Goal: Transaction & Acquisition: Purchase product/service

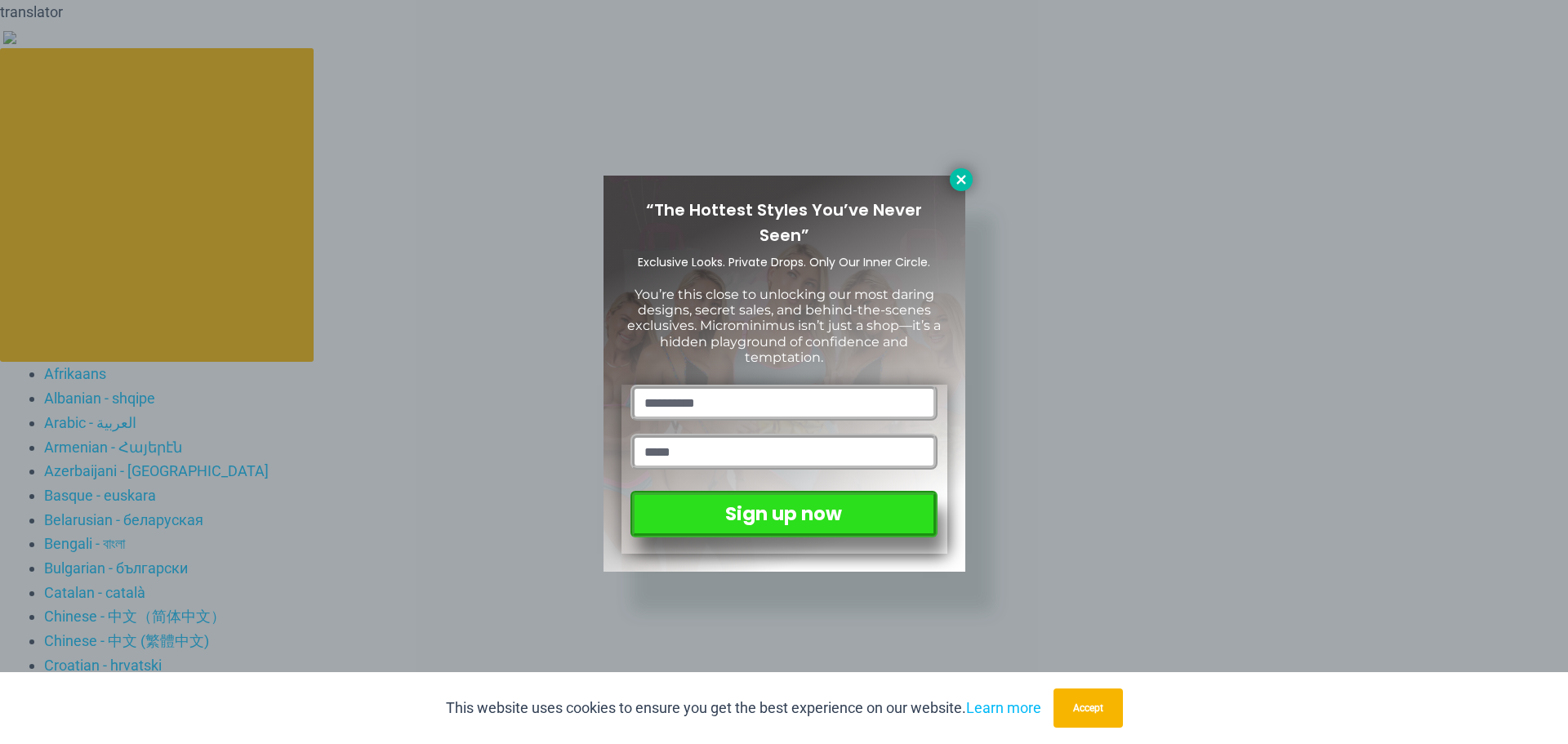
click at [959, 176] on icon at bounding box center [961, 179] width 9 height 9
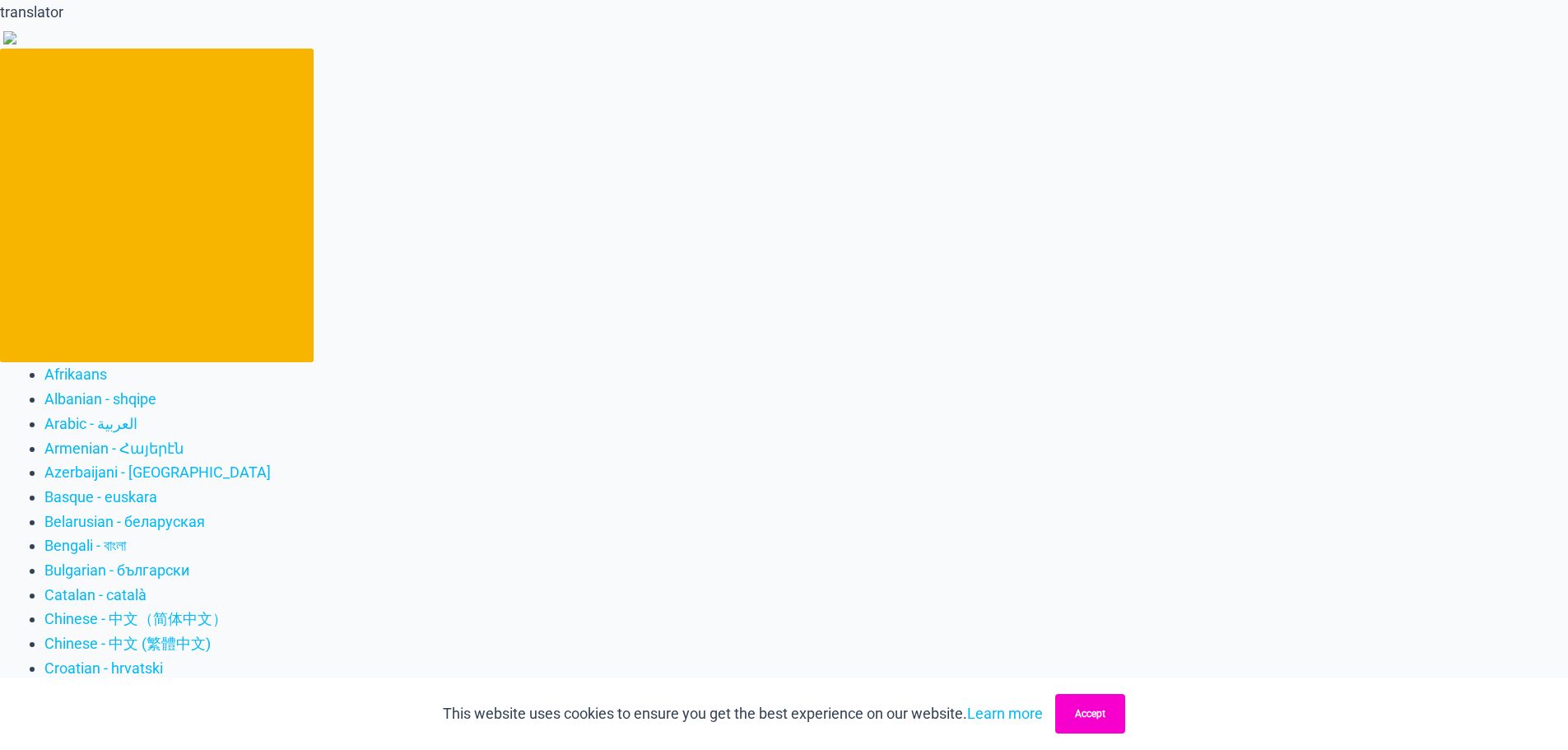
click at [1087, 714] on button "Accept" at bounding box center [1090, 713] width 70 height 40
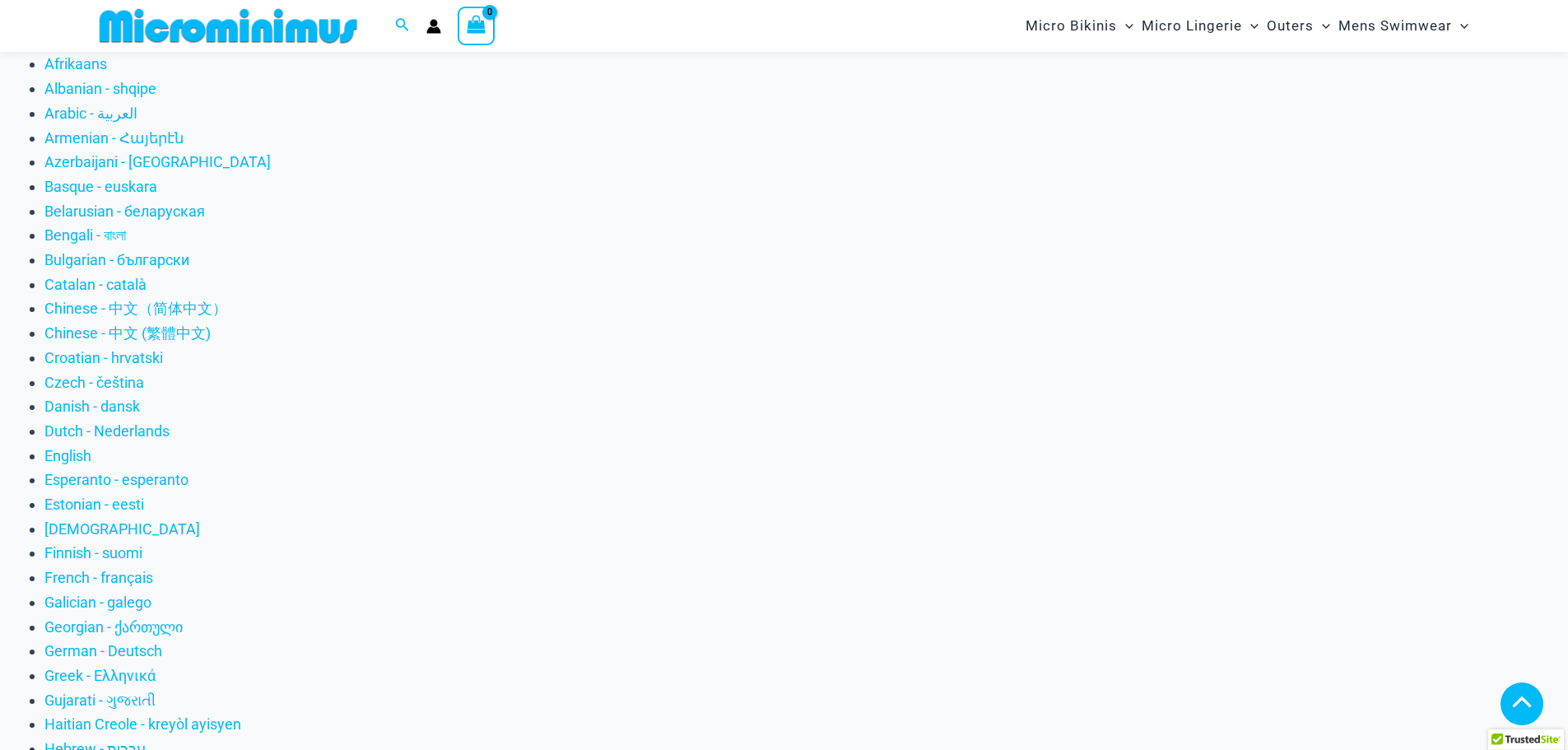
scroll to position [313, 0]
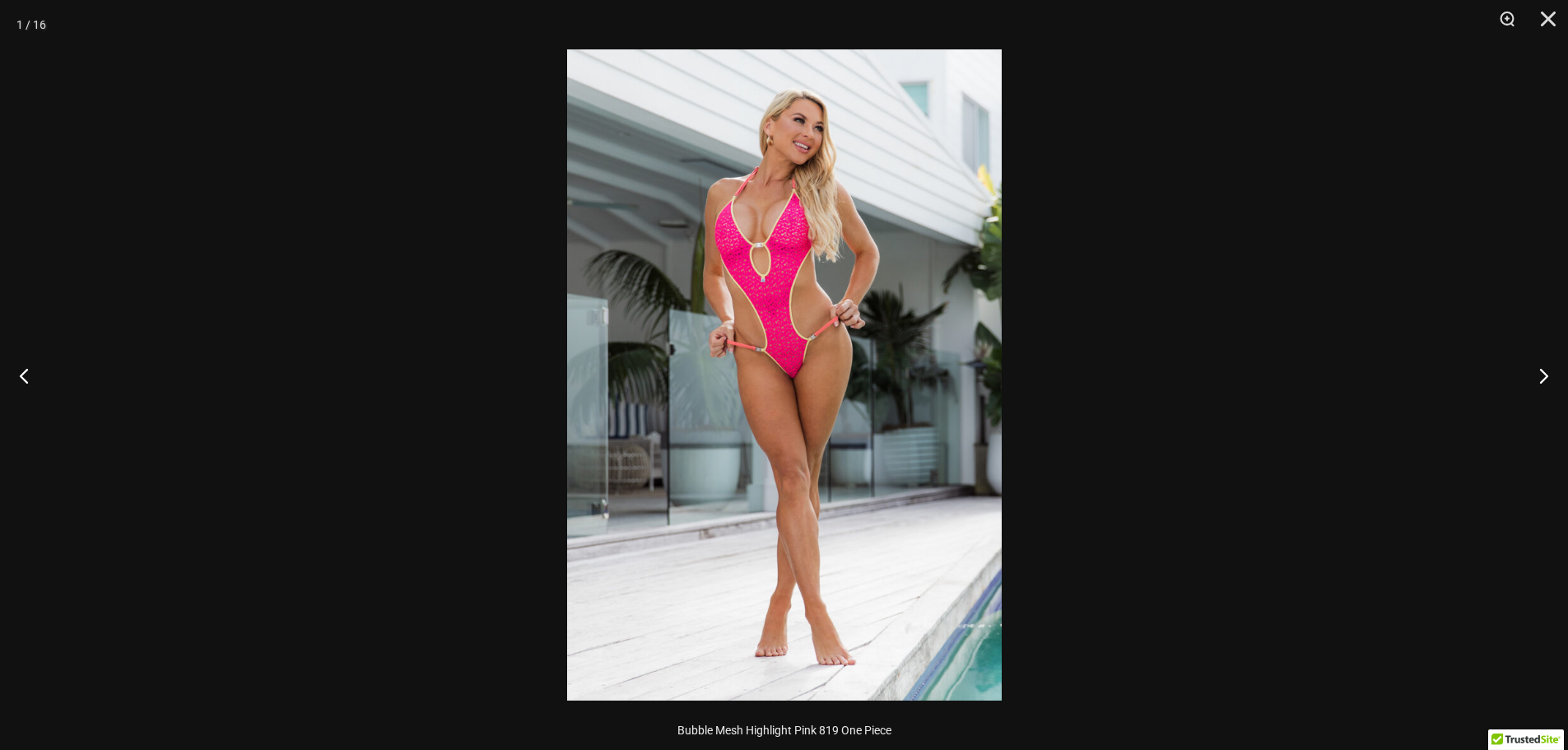
click at [438, 300] on div at bounding box center [784, 375] width 1568 height 750
click at [919, 312] on img at bounding box center [785, 375] width 435 height 651
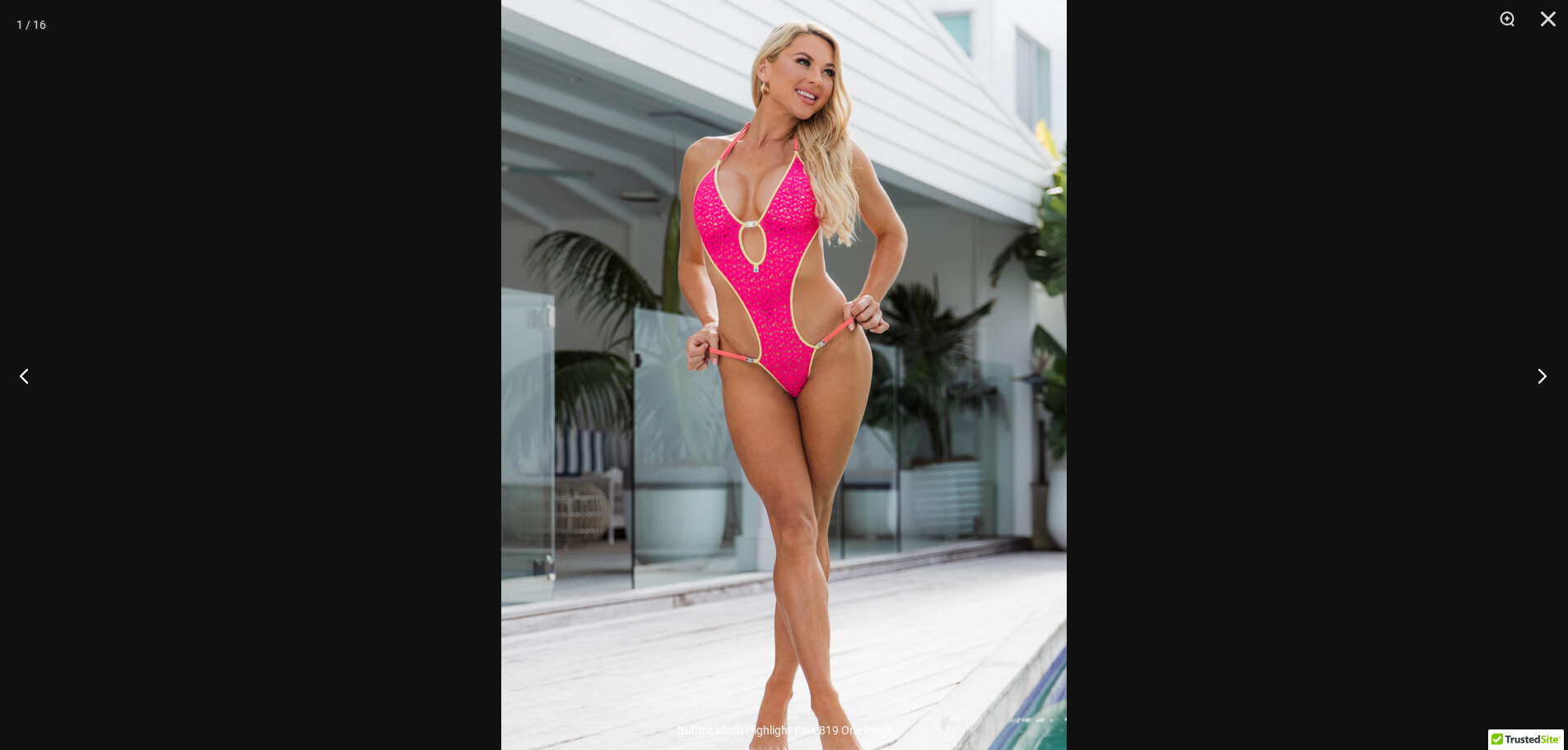
click at [1544, 364] on button "Next" at bounding box center [1537, 375] width 61 height 82
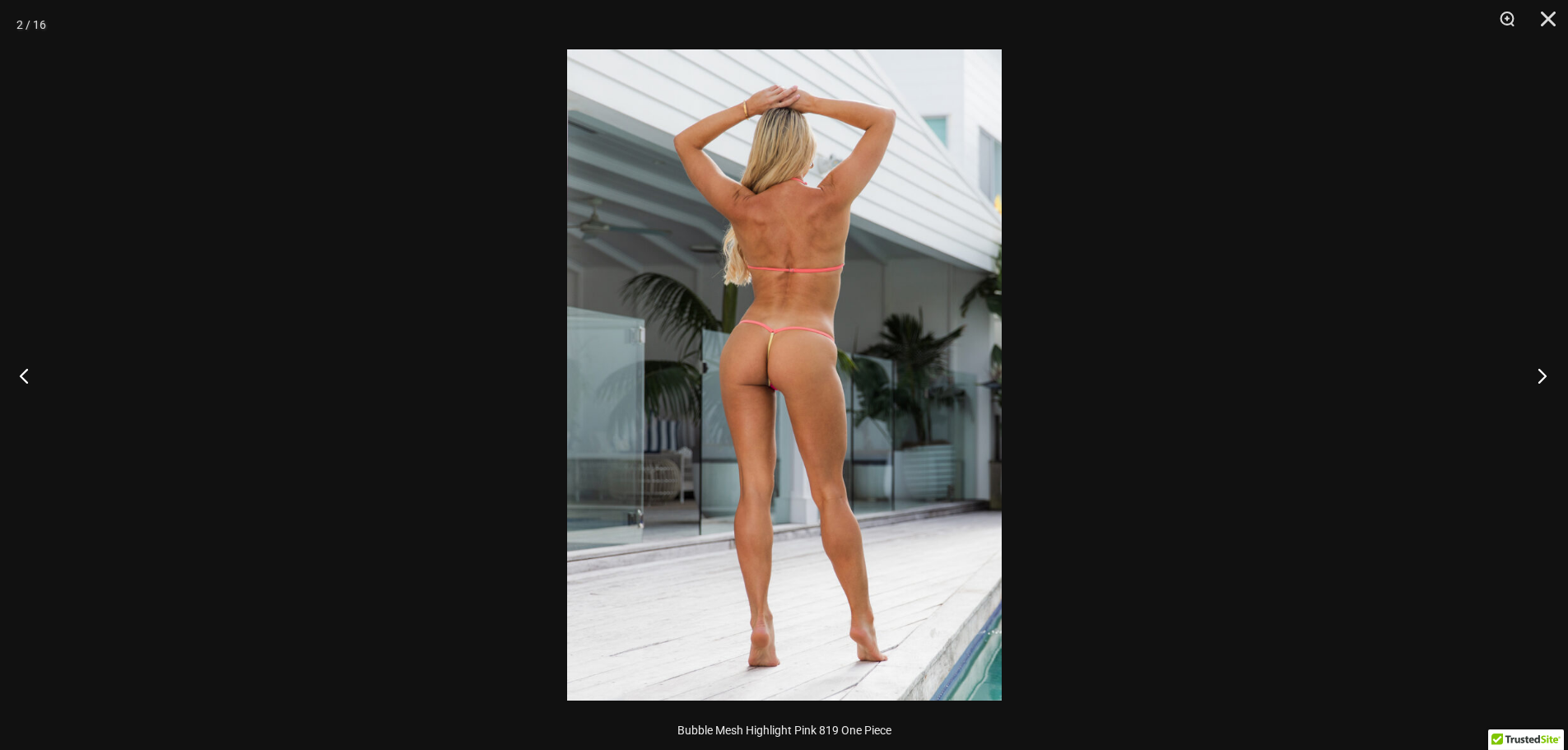
click at [1541, 364] on button "Next" at bounding box center [1537, 375] width 61 height 82
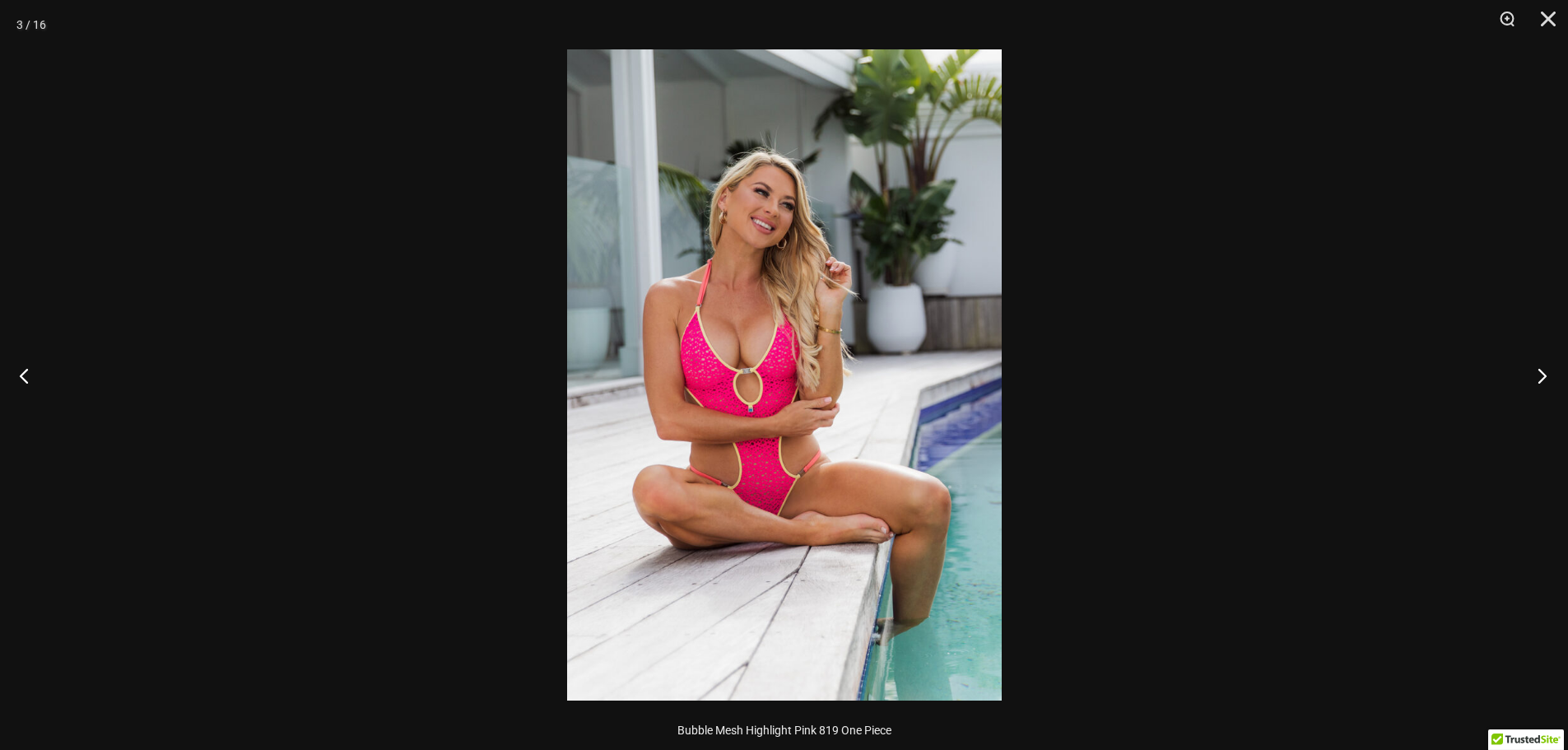
click at [1541, 364] on button "Next" at bounding box center [1537, 375] width 61 height 82
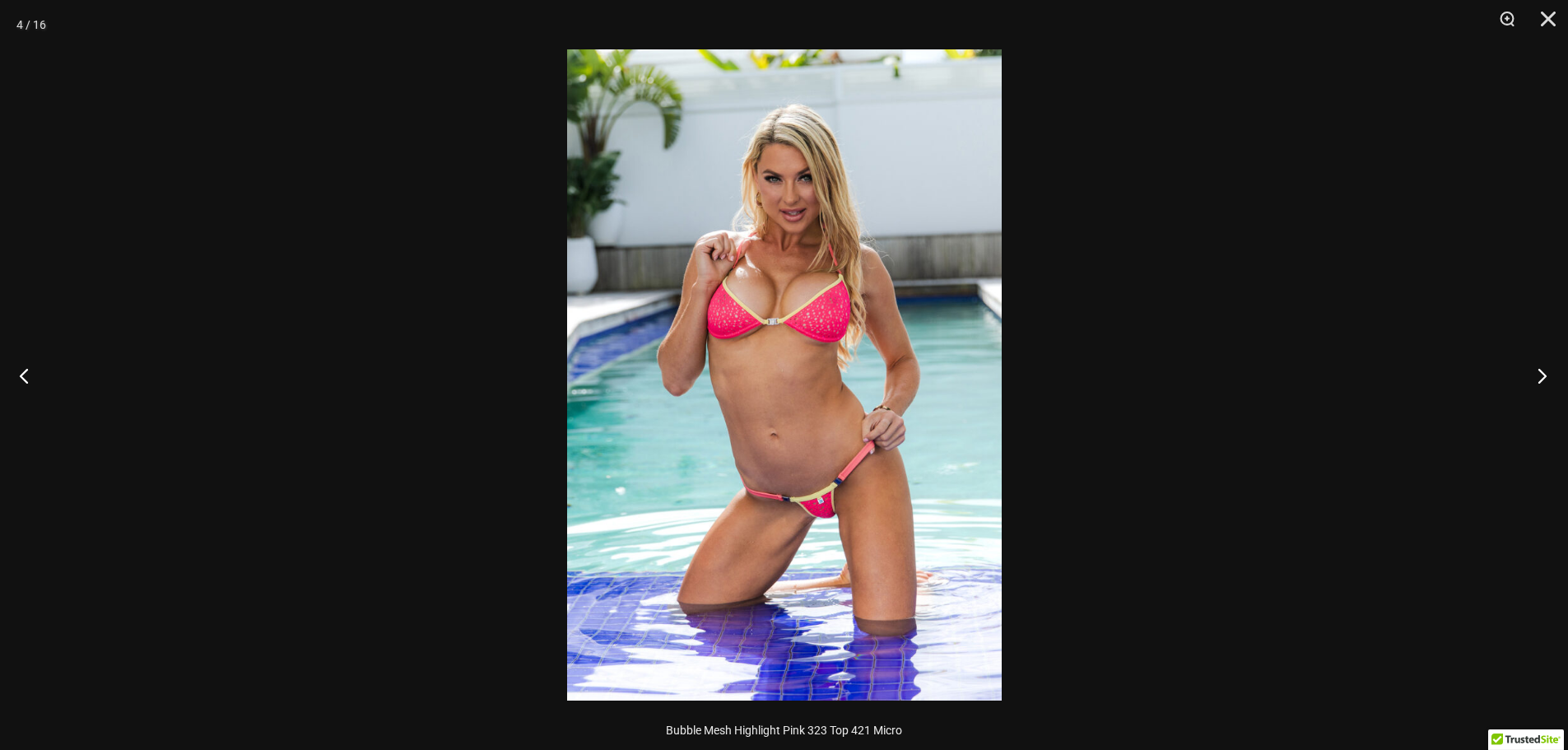
click at [1540, 364] on button "Next" at bounding box center [1537, 375] width 61 height 82
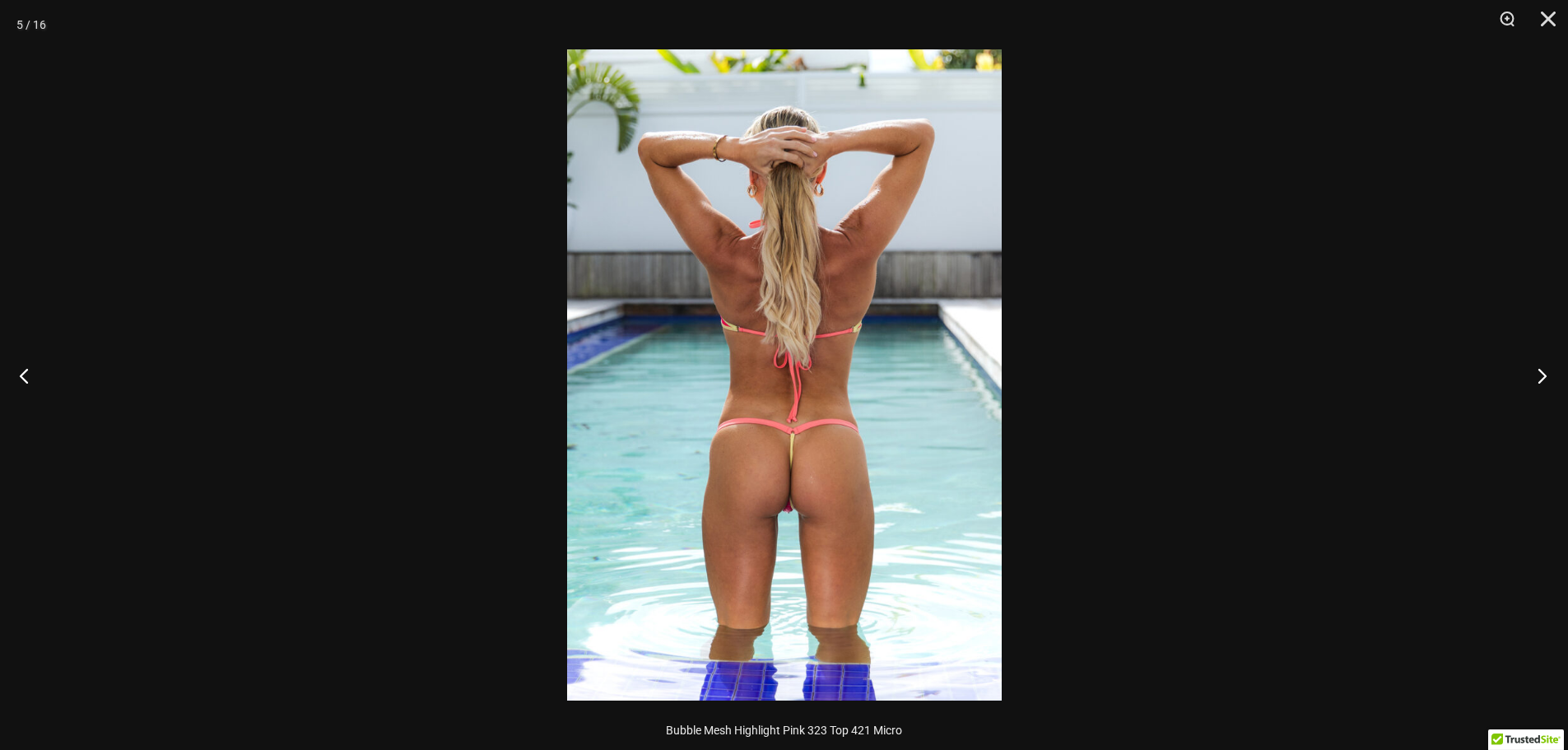
click at [1540, 364] on button "Next" at bounding box center [1537, 375] width 61 height 82
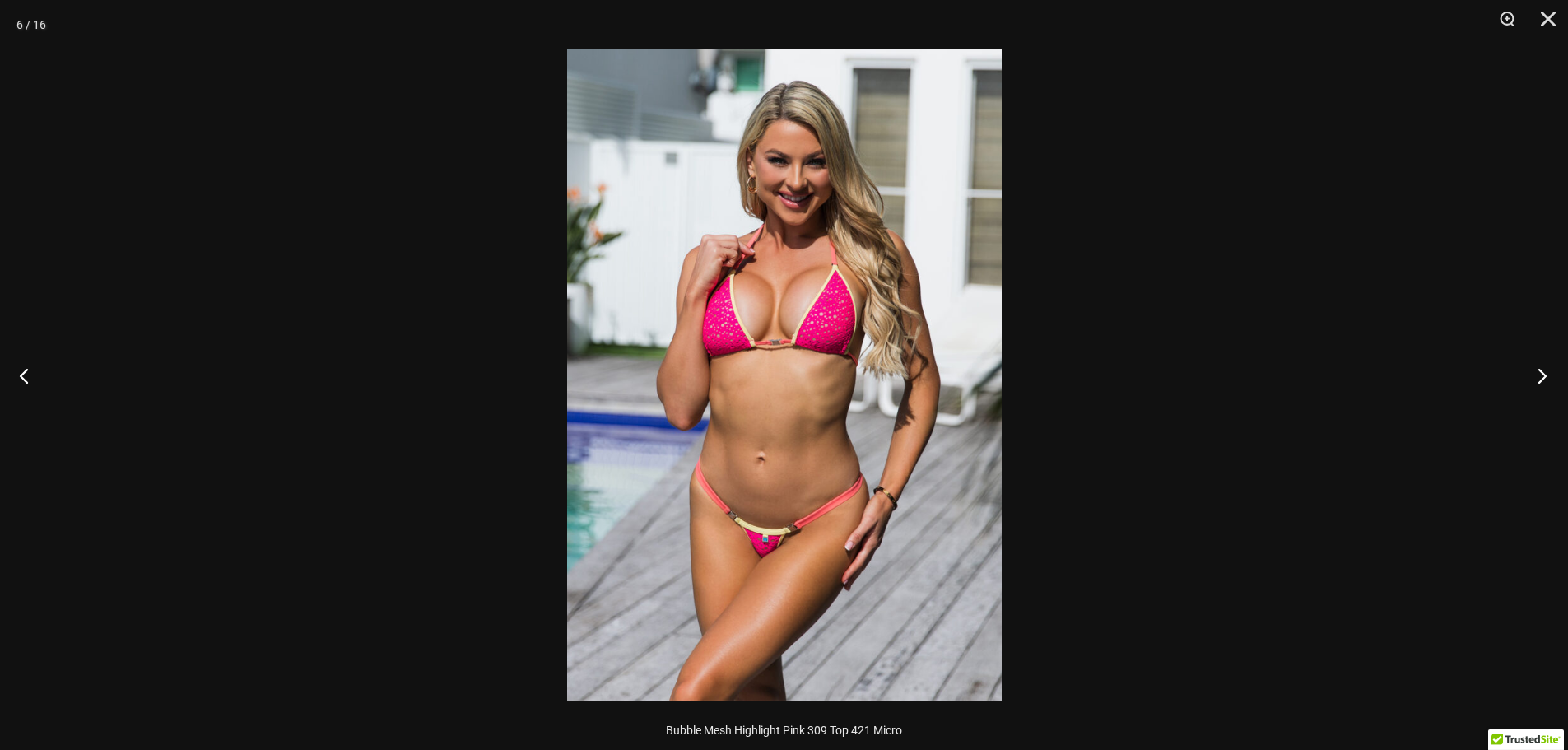
click at [1539, 364] on button "Next" at bounding box center [1537, 375] width 61 height 82
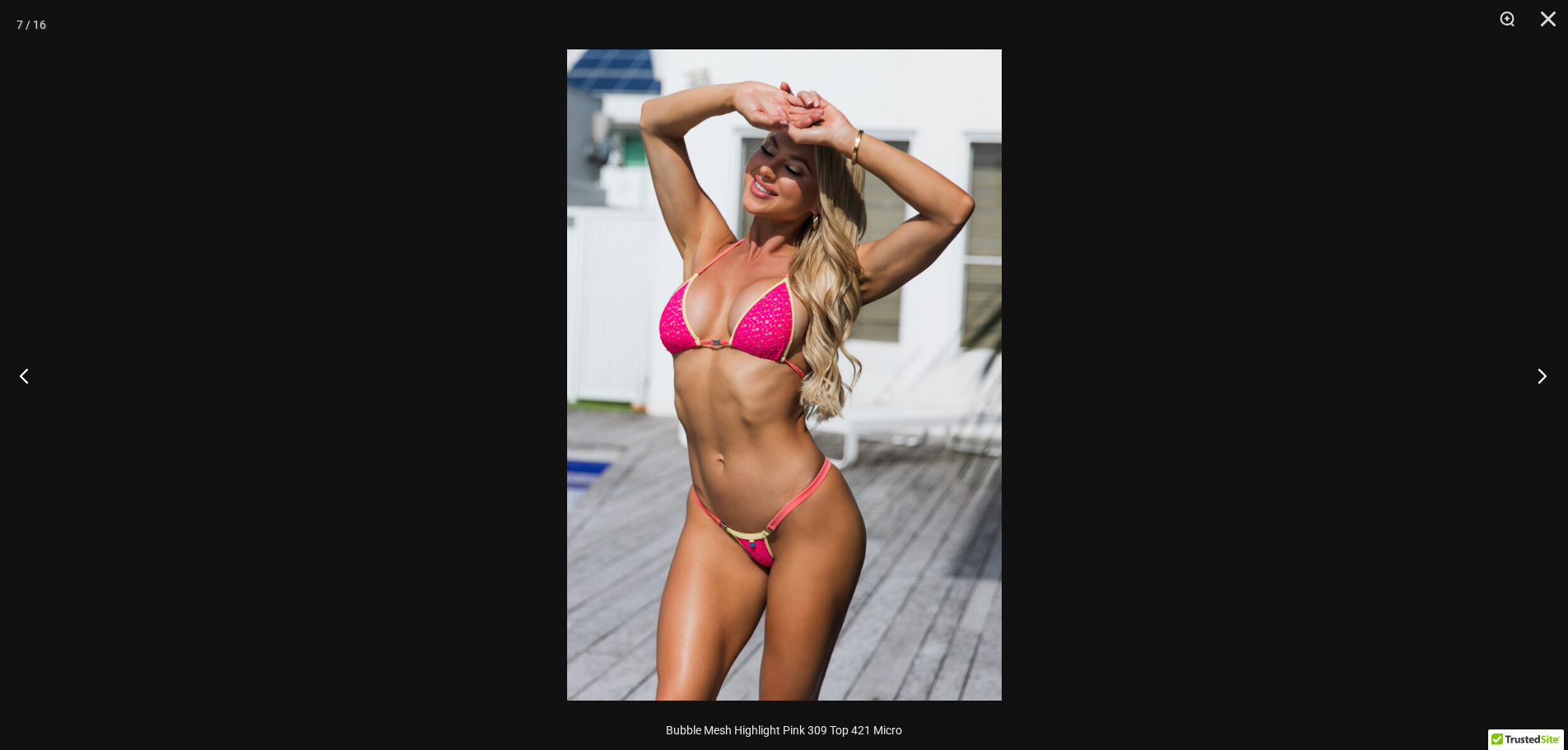
click at [1538, 362] on button "Next" at bounding box center [1537, 375] width 61 height 82
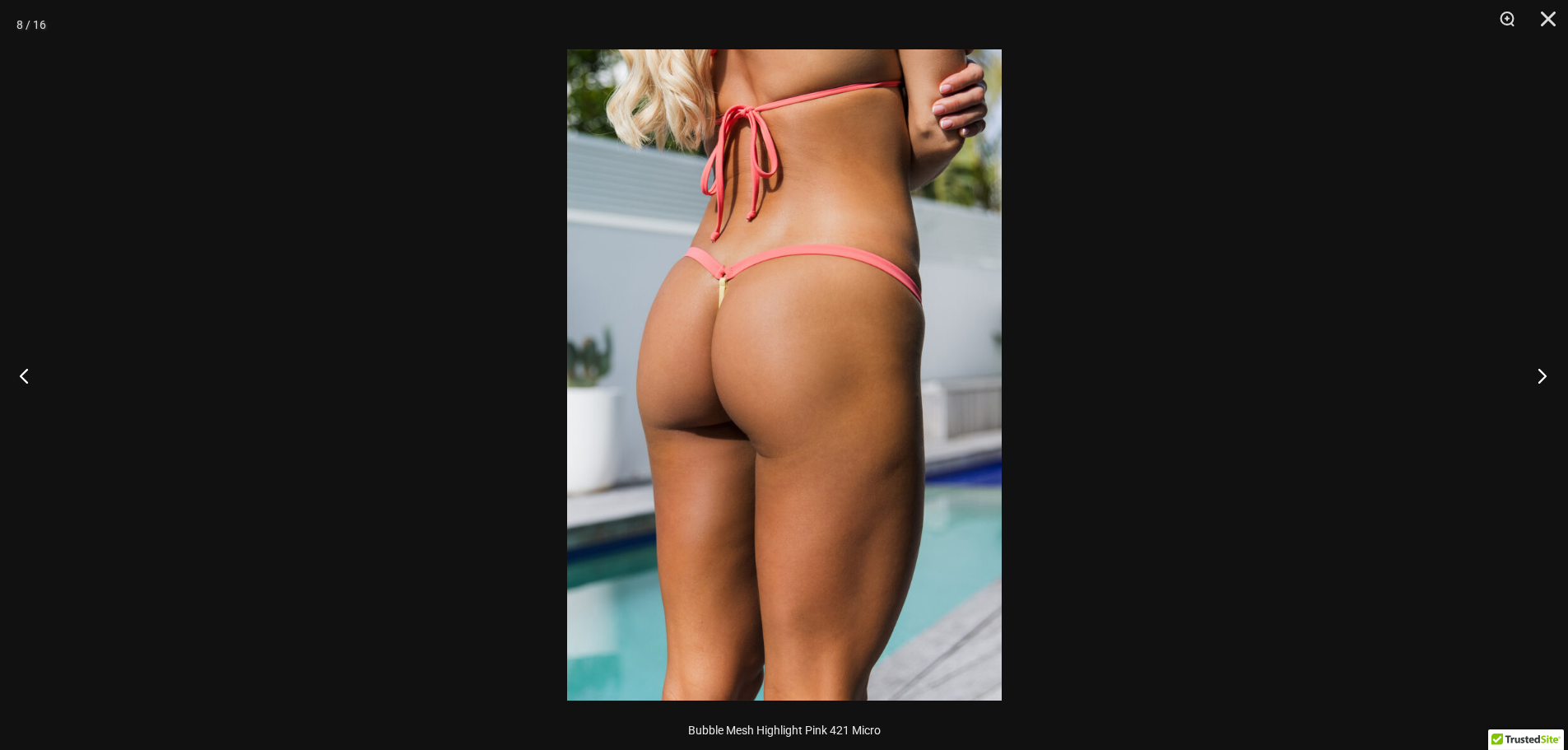
click at [1538, 363] on button "Next" at bounding box center [1537, 375] width 61 height 82
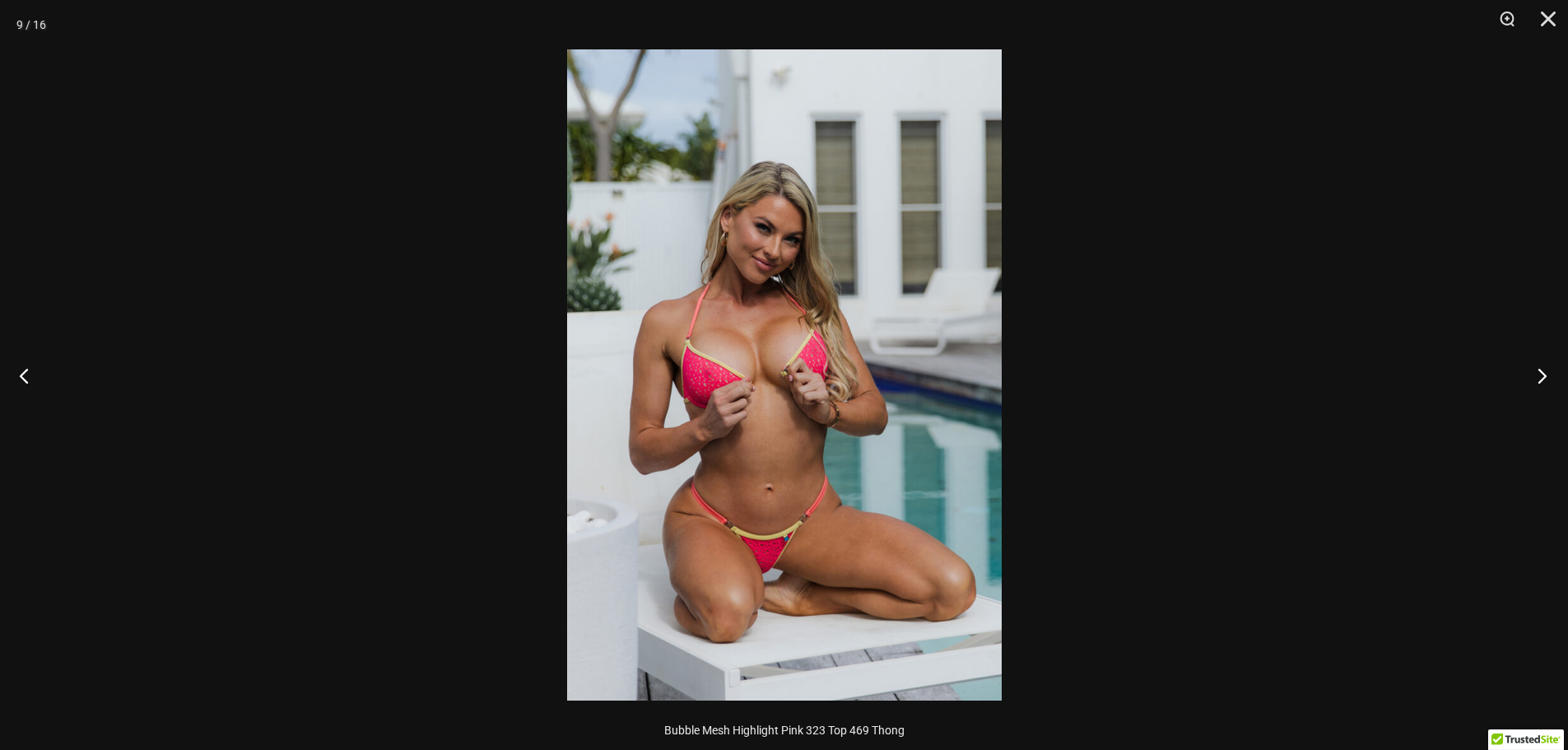
click at [1538, 363] on button "Next" at bounding box center [1537, 375] width 61 height 82
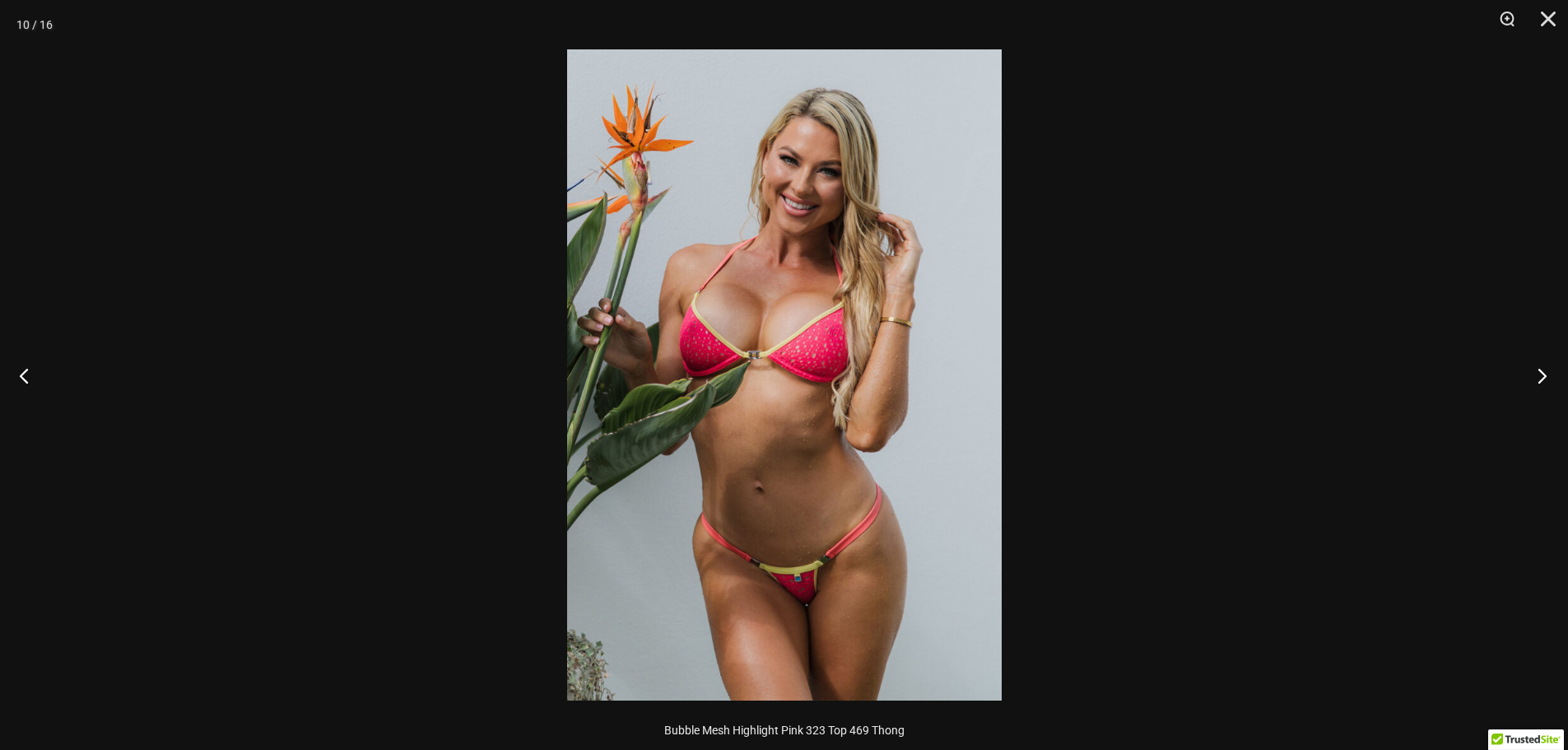
click at [1536, 364] on button "Next" at bounding box center [1537, 375] width 61 height 82
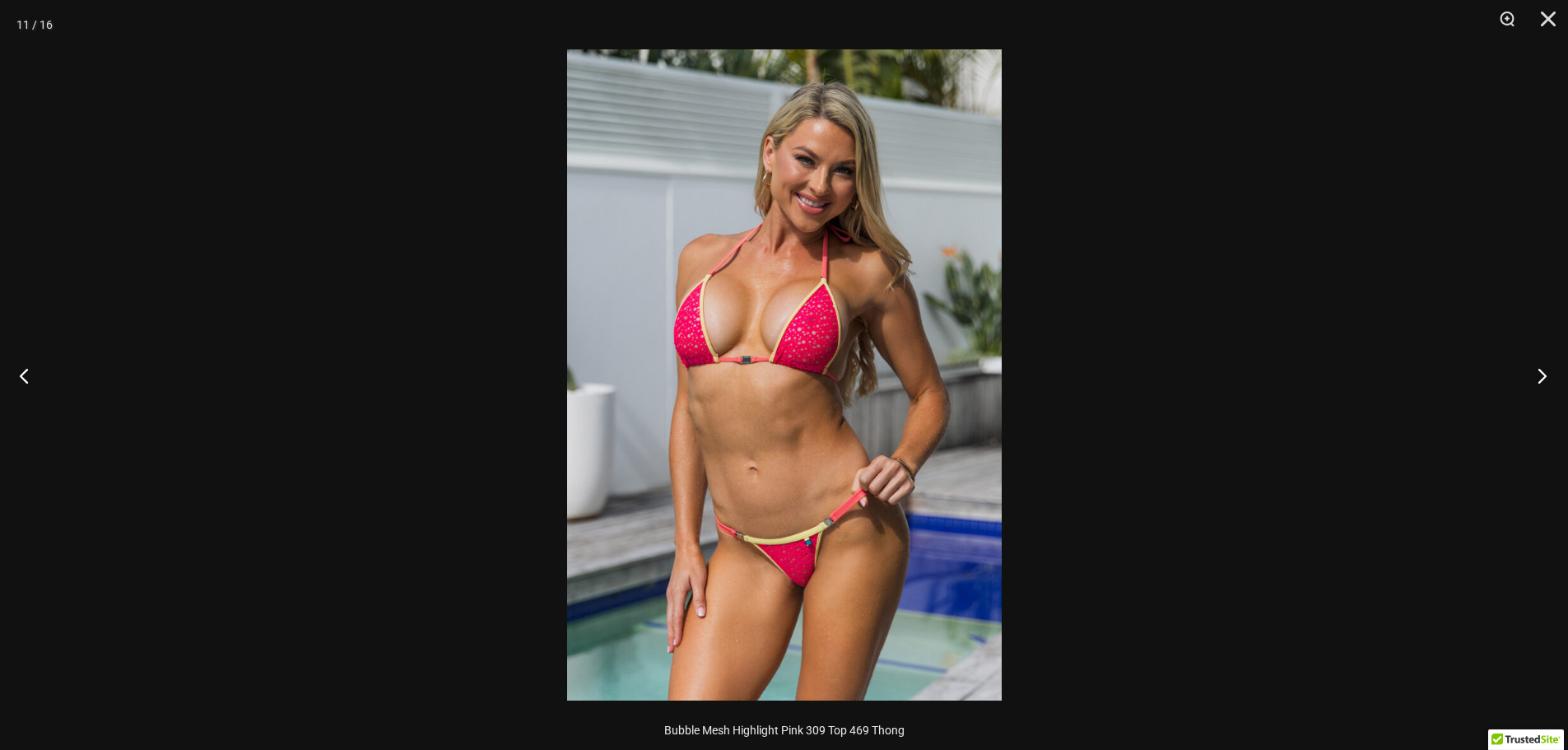
click at [1536, 364] on button "Next" at bounding box center [1537, 375] width 61 height 82
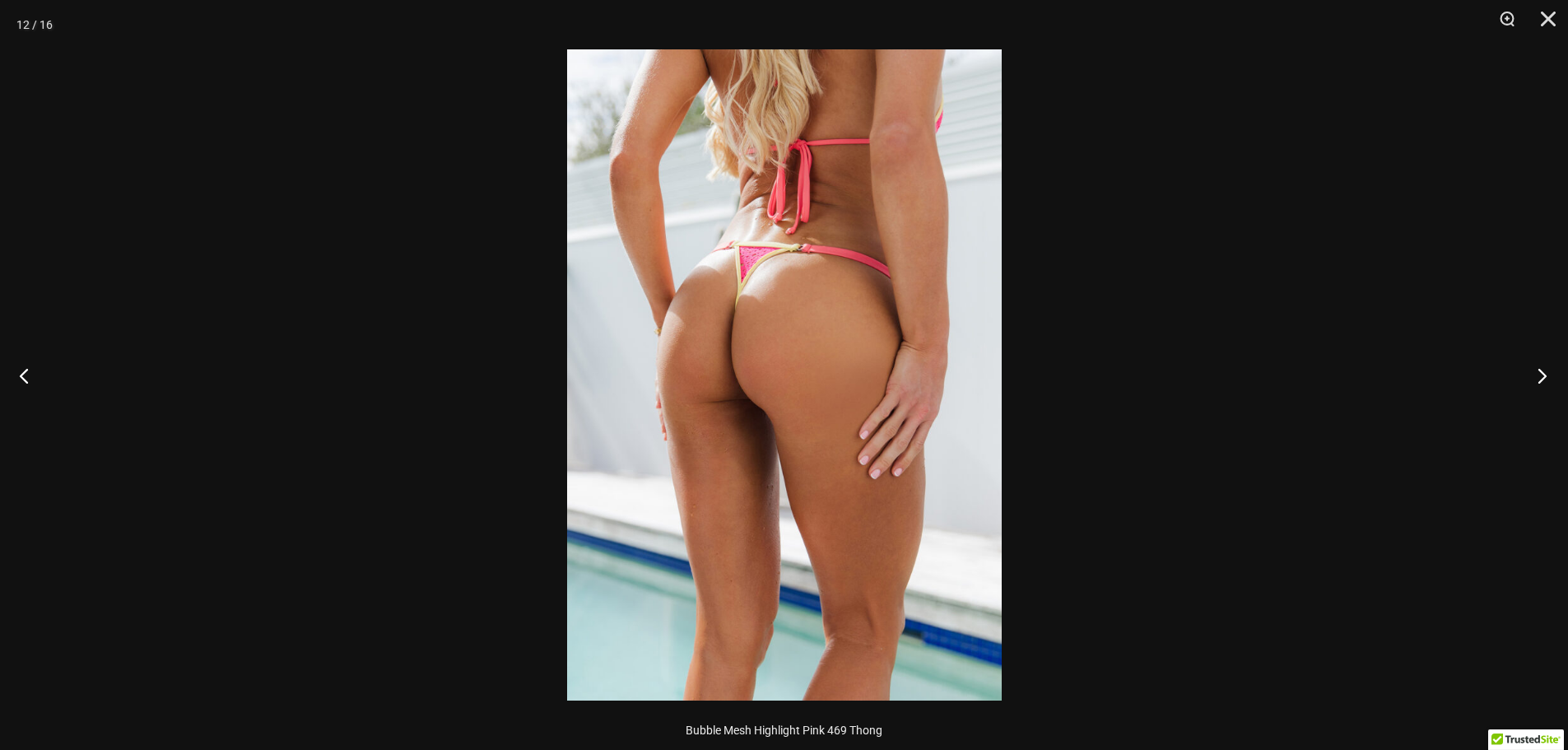
click at [1535, 364] on button "Next" at bounding box center [1537, 375] width 61 height 82
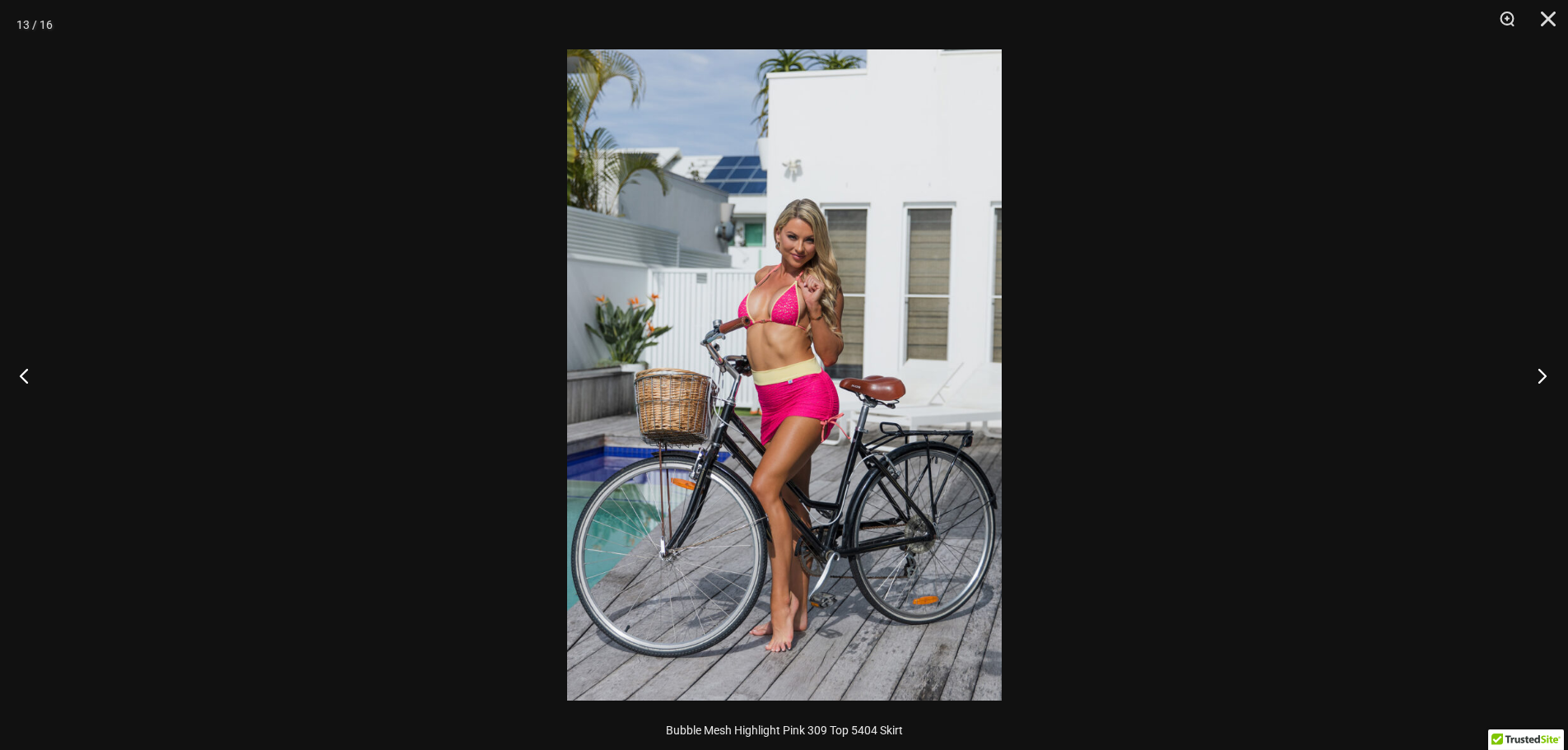
click at [1535, 364] on button "Next" at bounding box center [1537, 375] width 61 height 82
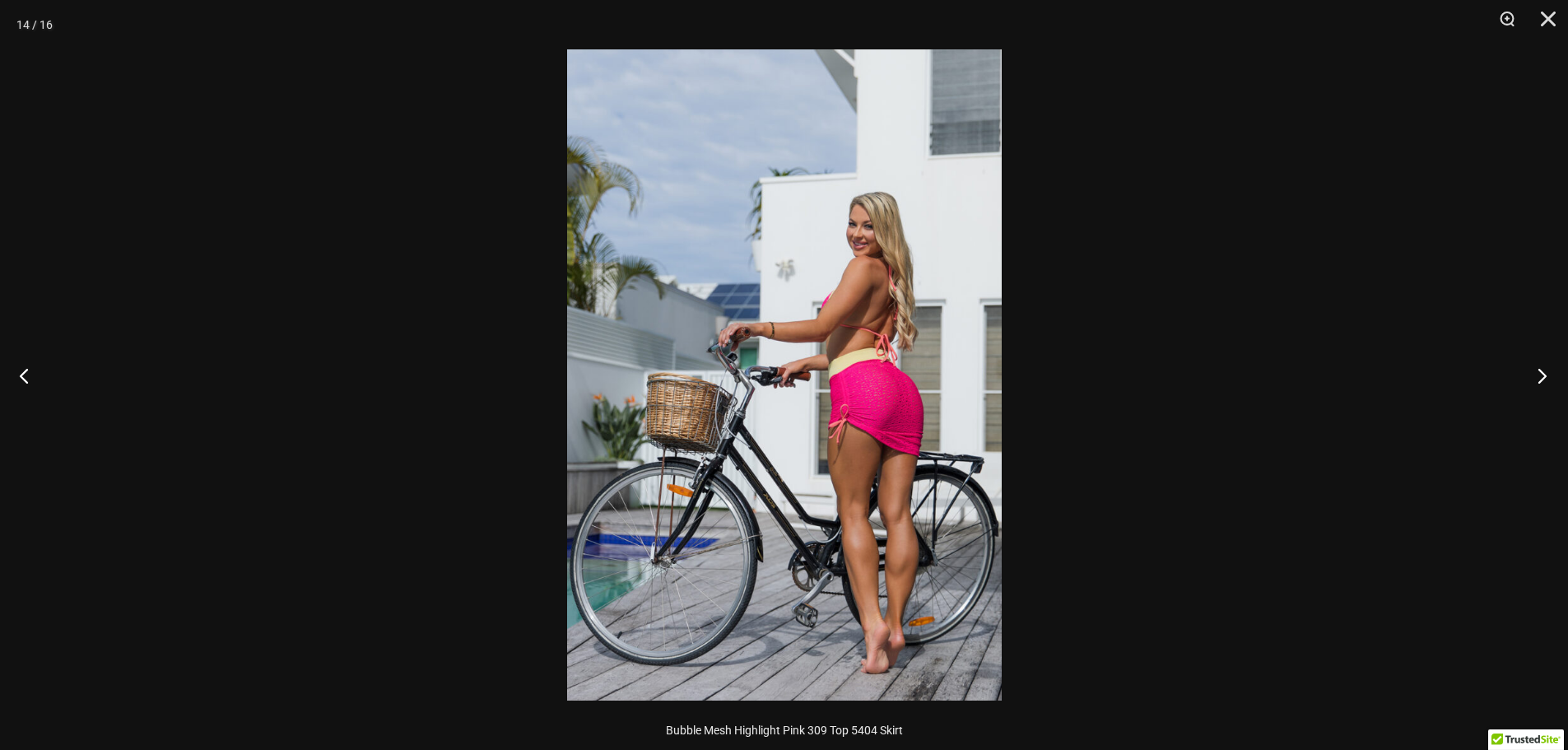
click at [1535, 364] on button "Next" at bounding box center [1537, 375] width 61 height 82
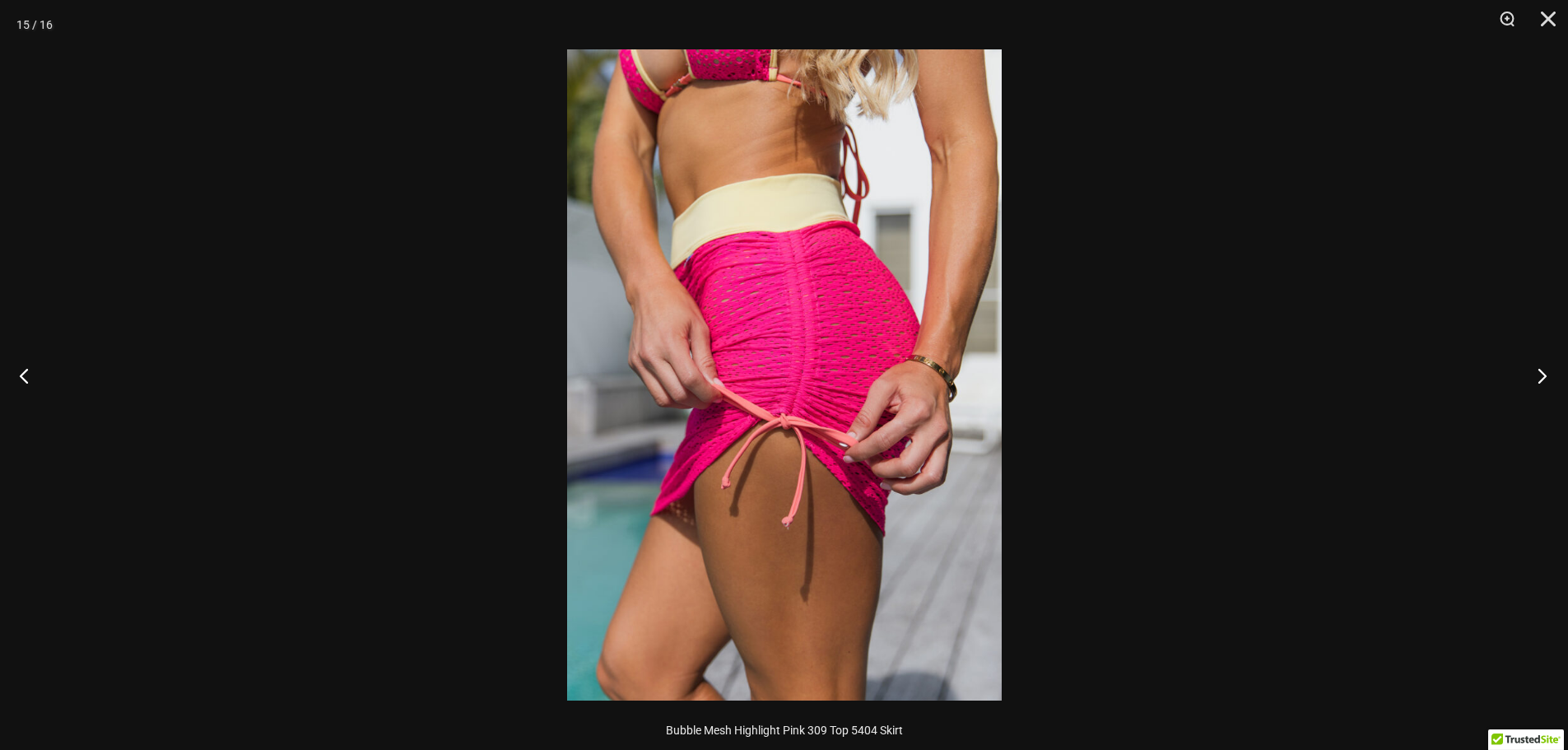
click at [1535, 364] on button "Next" at bounding box center [1537, 375] width 61 height 82
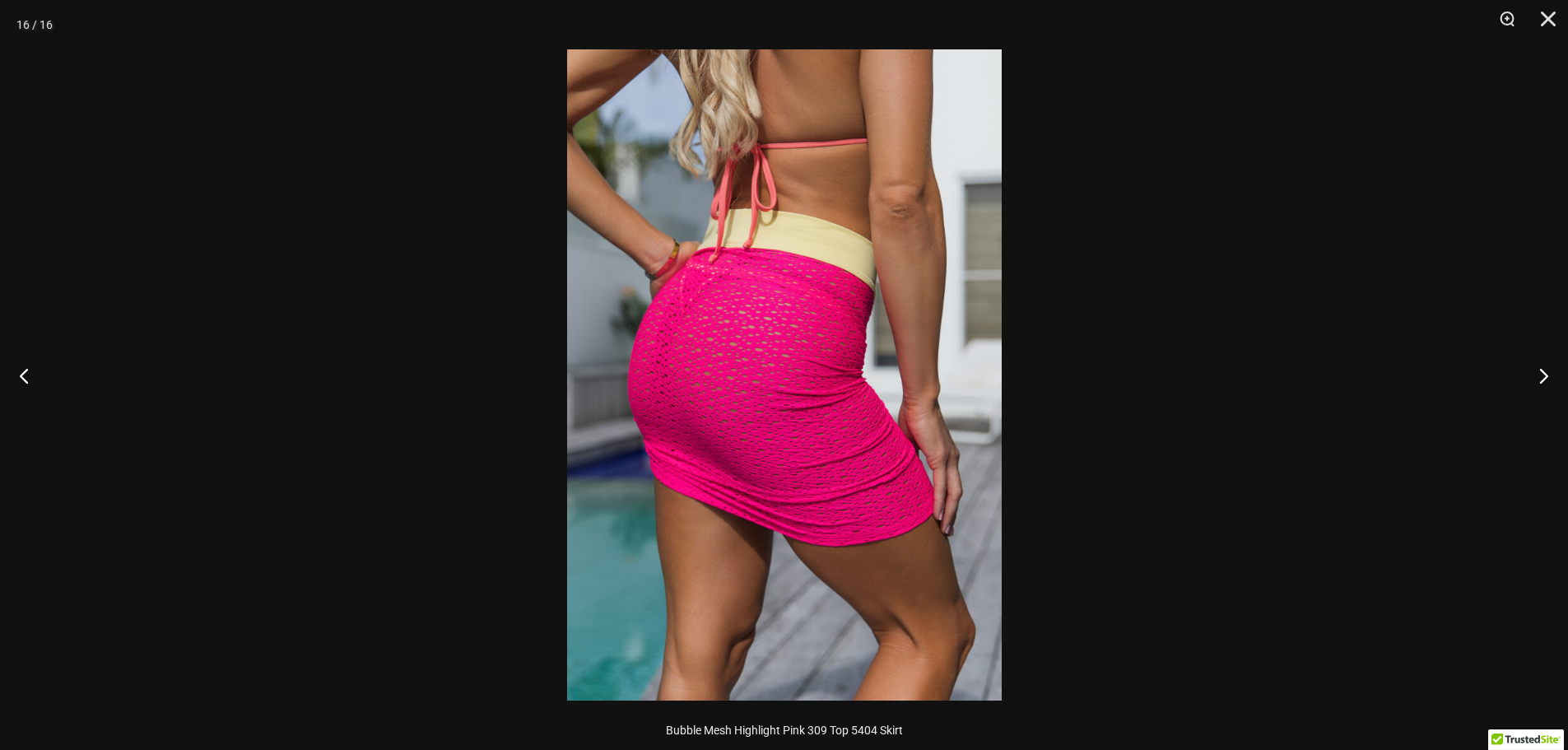
click at [1269, 354] on div at bounding box center [784, 375] width 1568 height 750
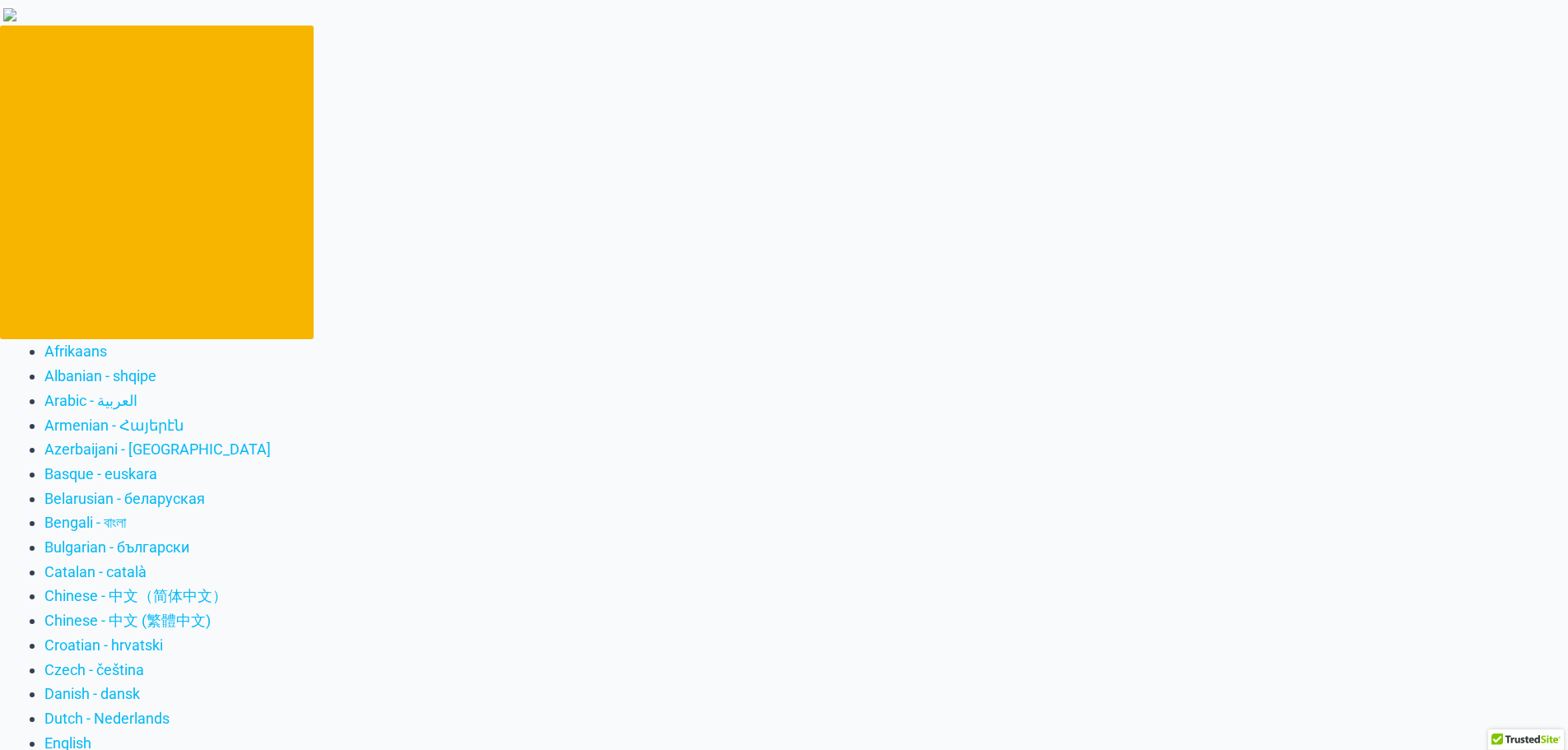
scroll to position [0, 0]
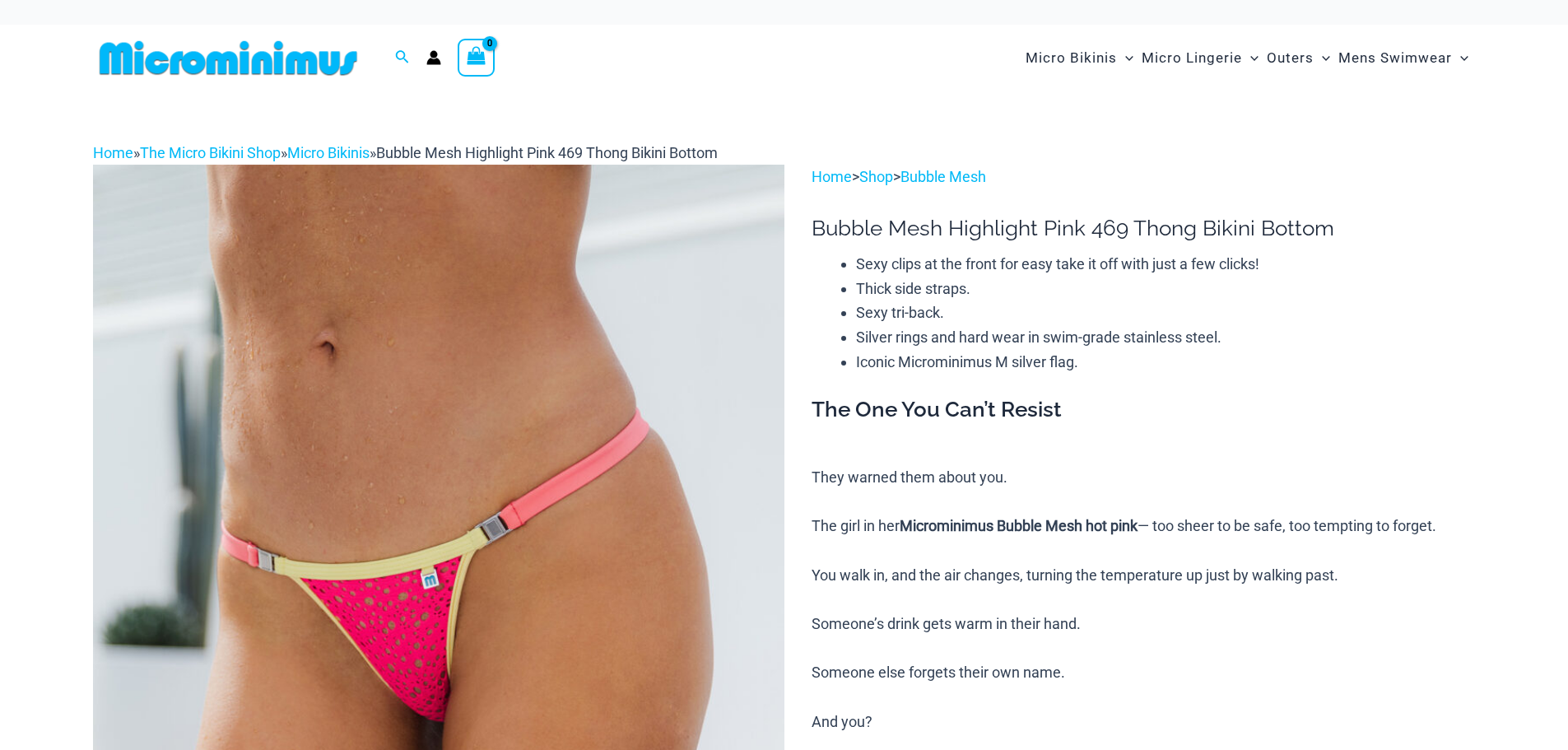
click at [441, 609] on img at bounding box center [438, 684] width 691 height 1037
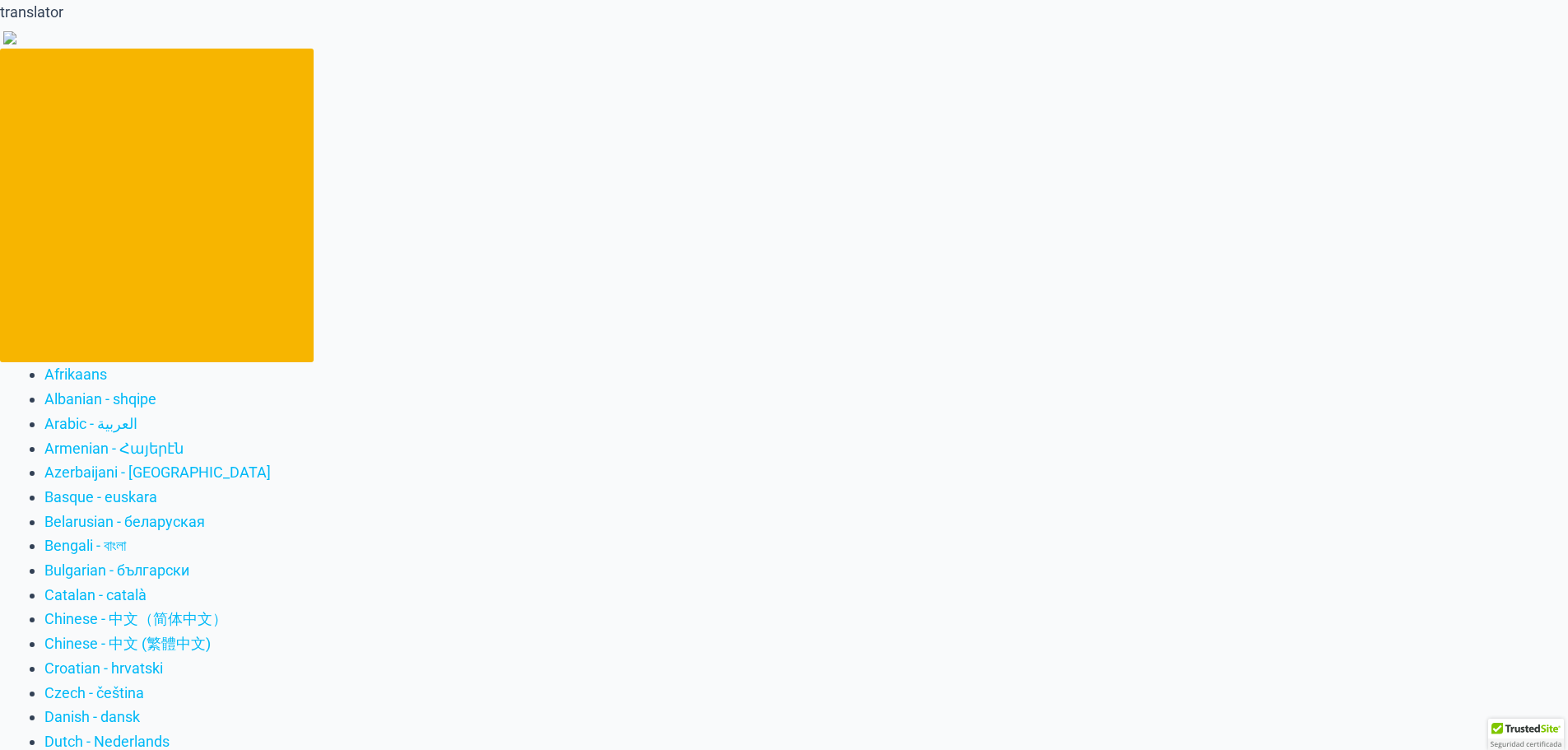
click at [443, 599] on div at bounding box center [784, 375] width 1568 height 750
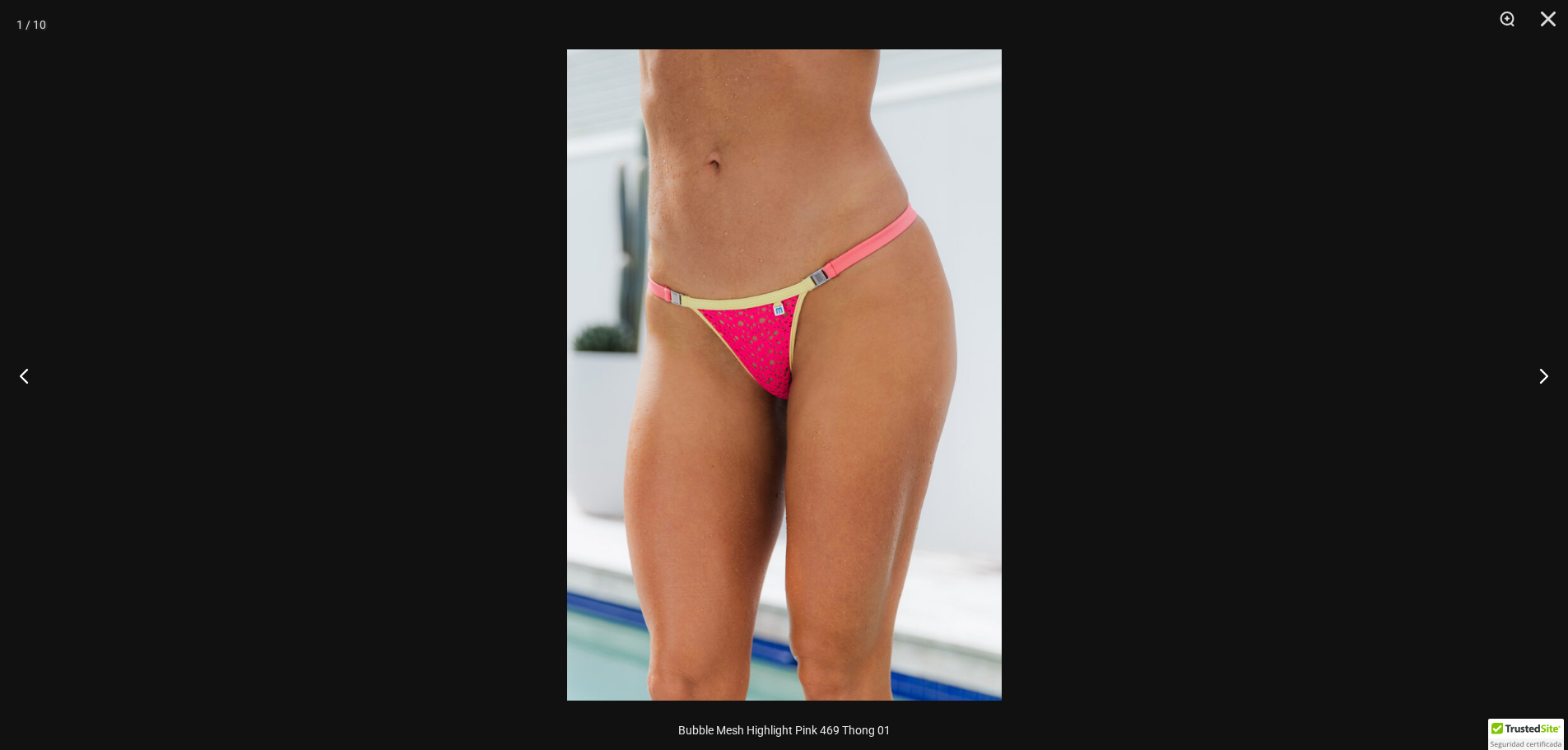
click at [843, 318] on img at bounding box center [785, 375] width 435 height 651
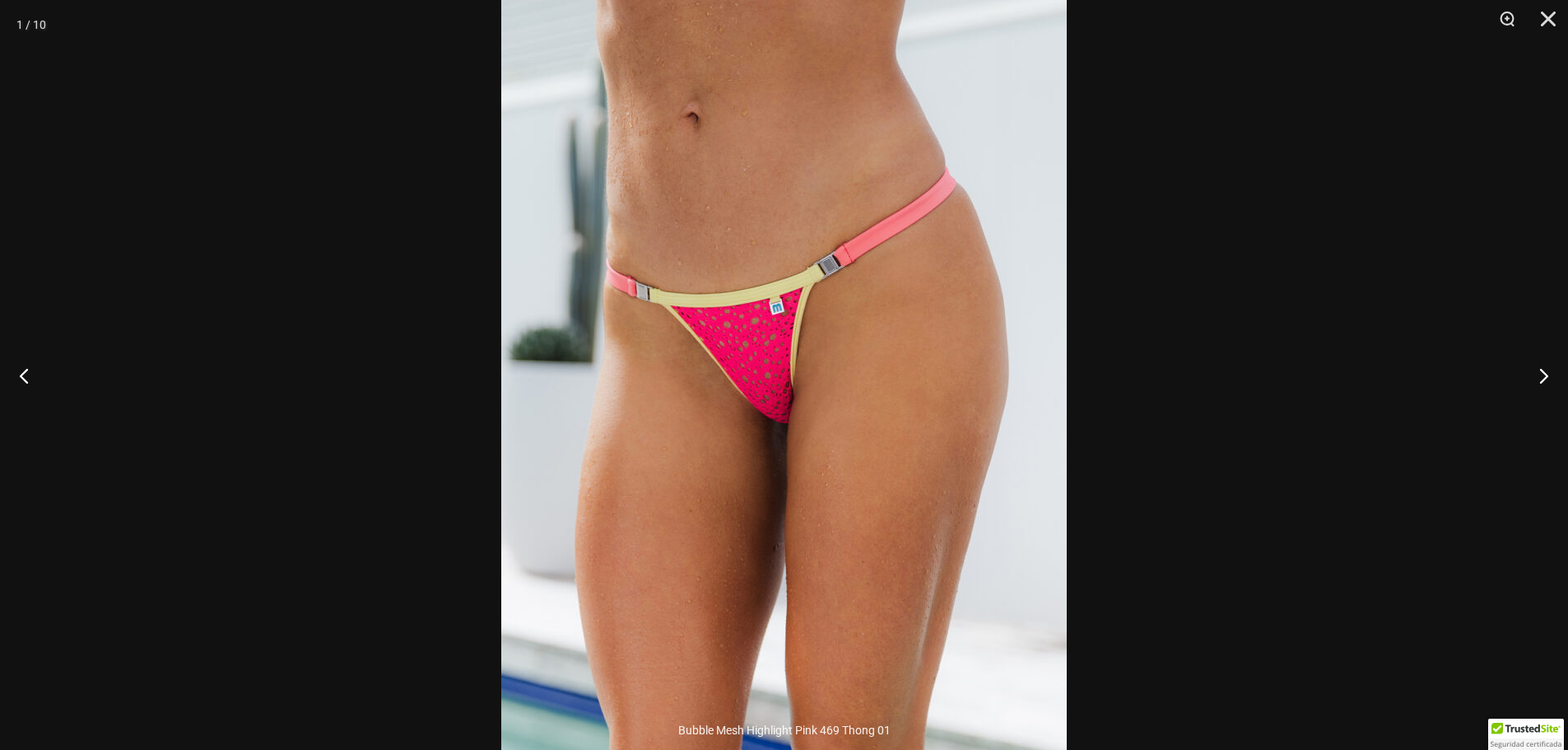
click at [1138, 321] on div at bounding box center [784, 375] width 1568 height 750
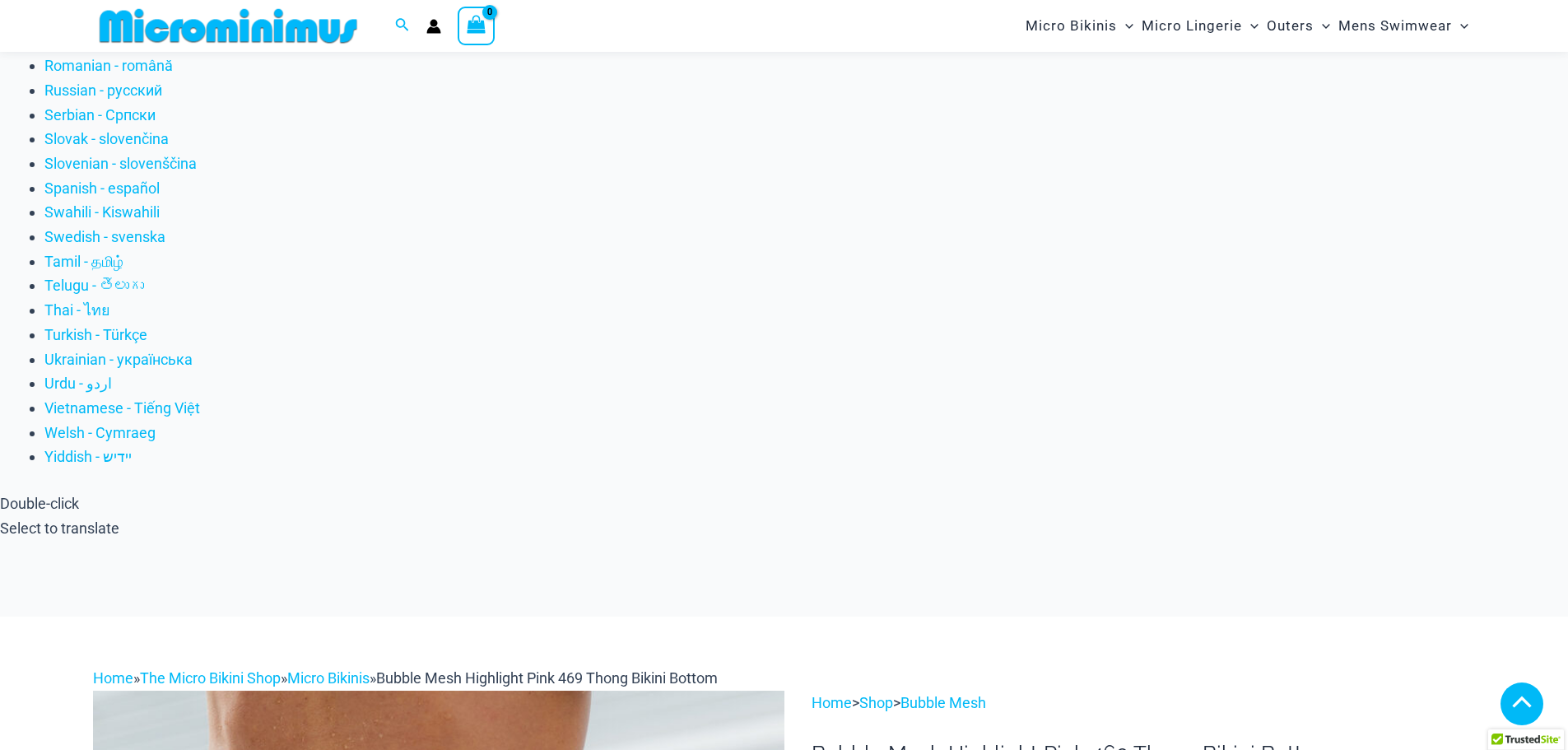
scroll to position [1548, 0]
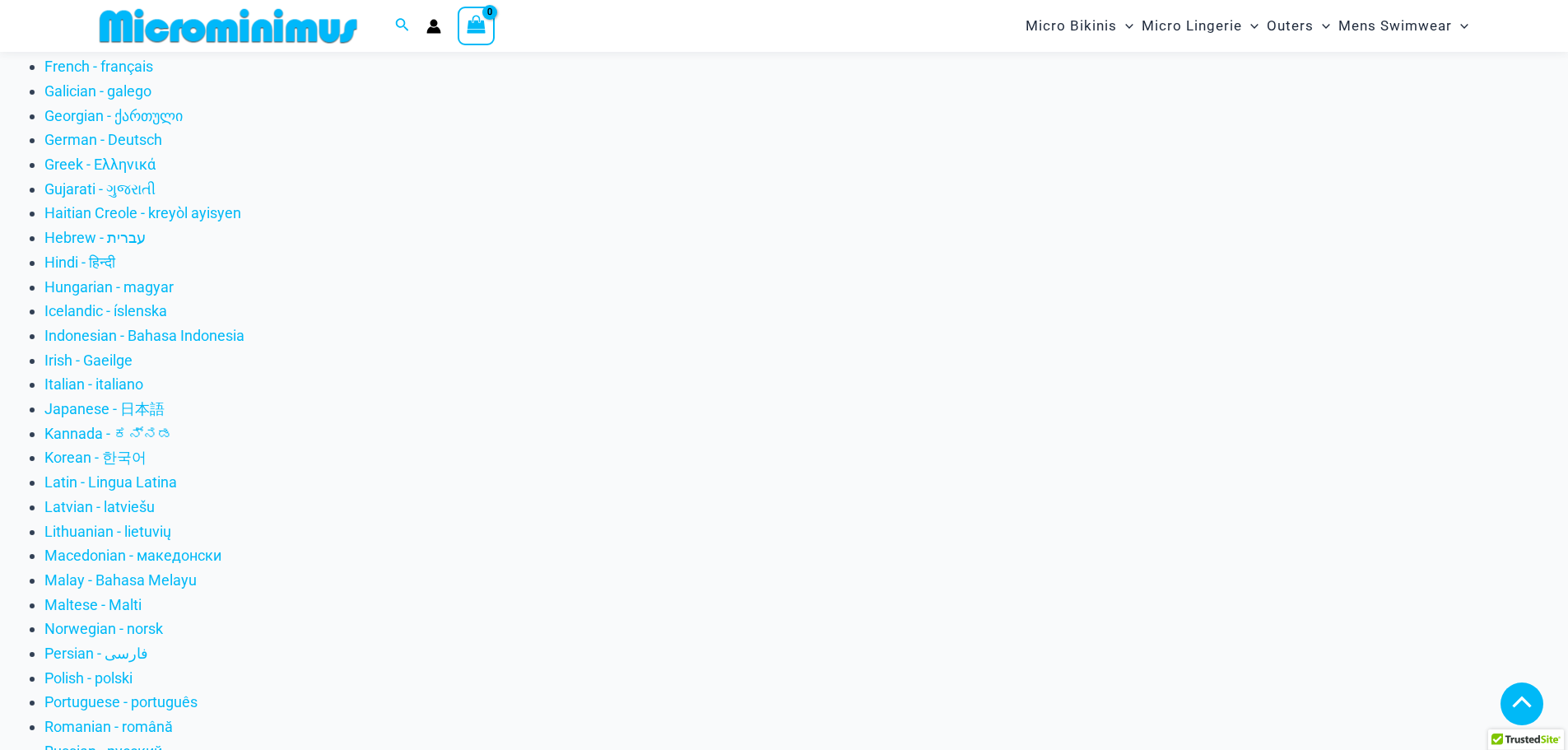
scroll to position [808, 0]
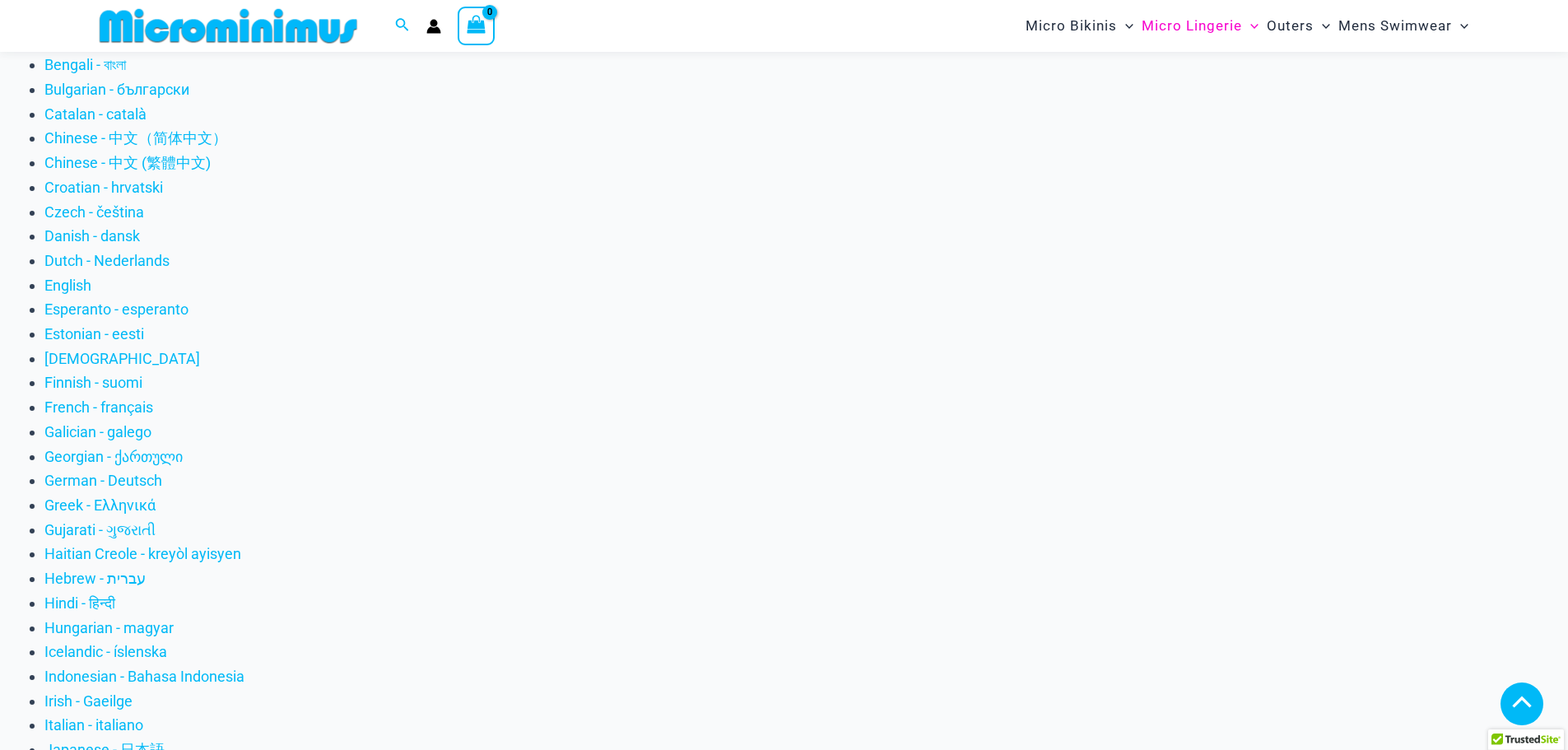
scroll to position [316, 0]
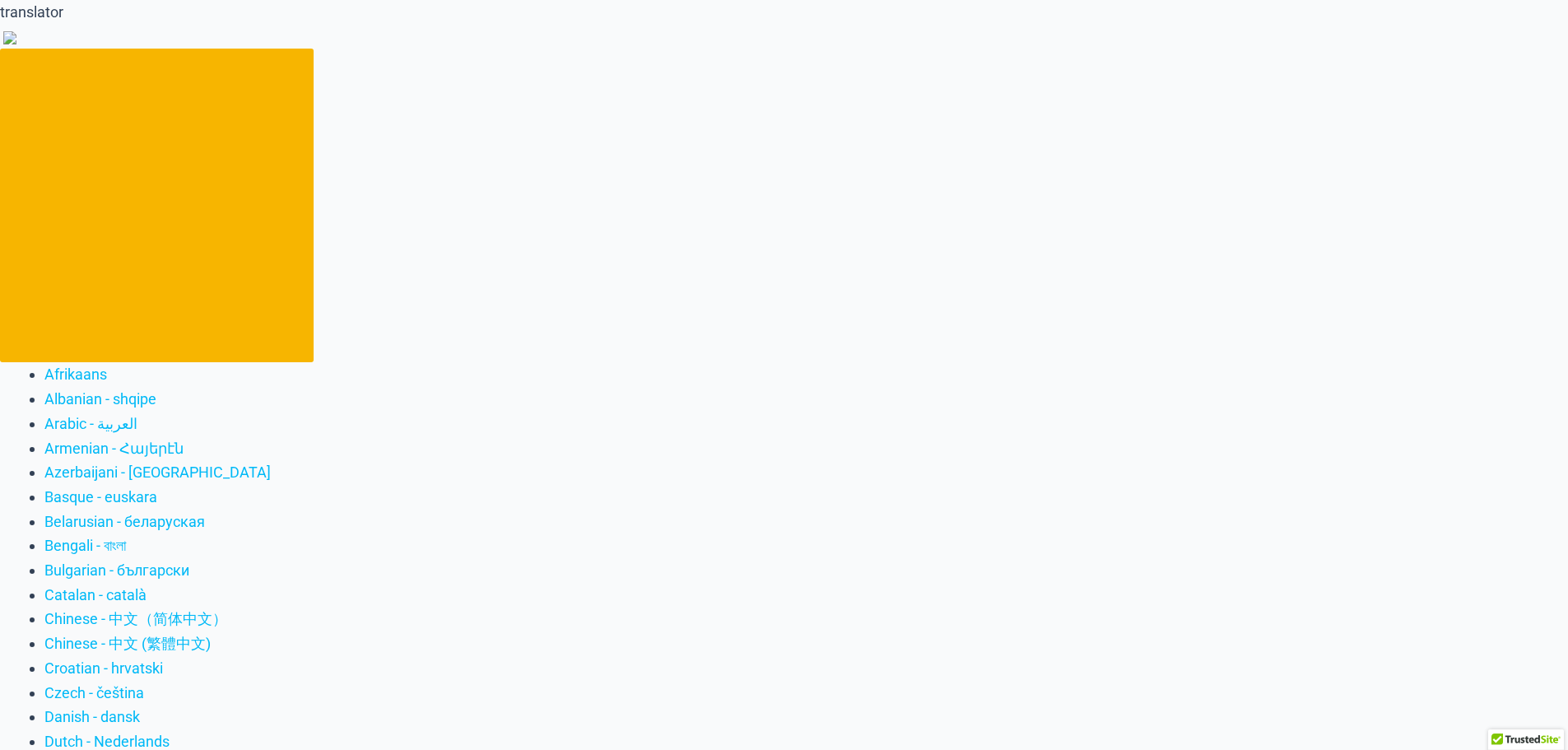
click at [417, 502] on div at bounding box center [784, 375] width 1568 height 750
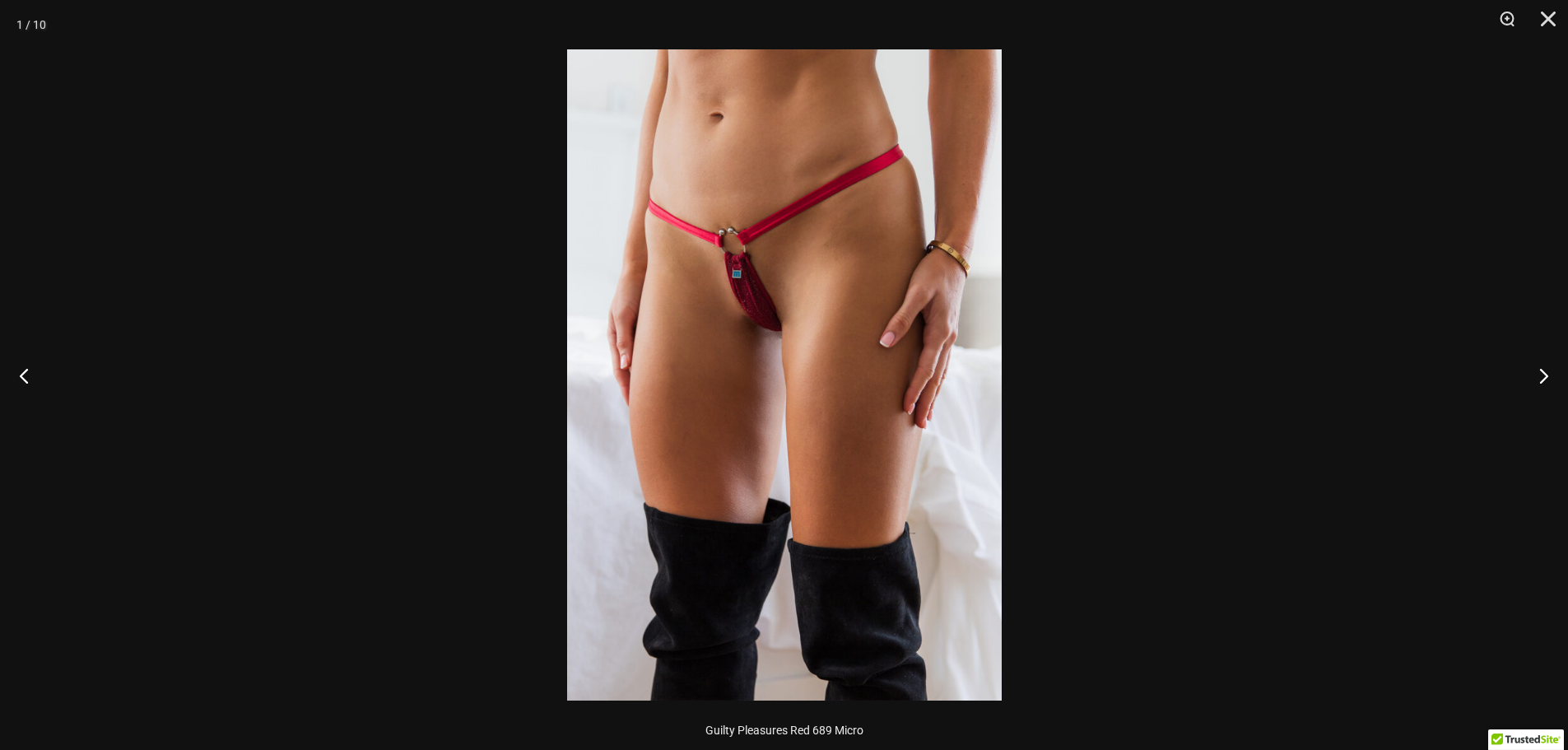
click at [936, 282] on img at bounding box center [785, 375] width 435 height 651
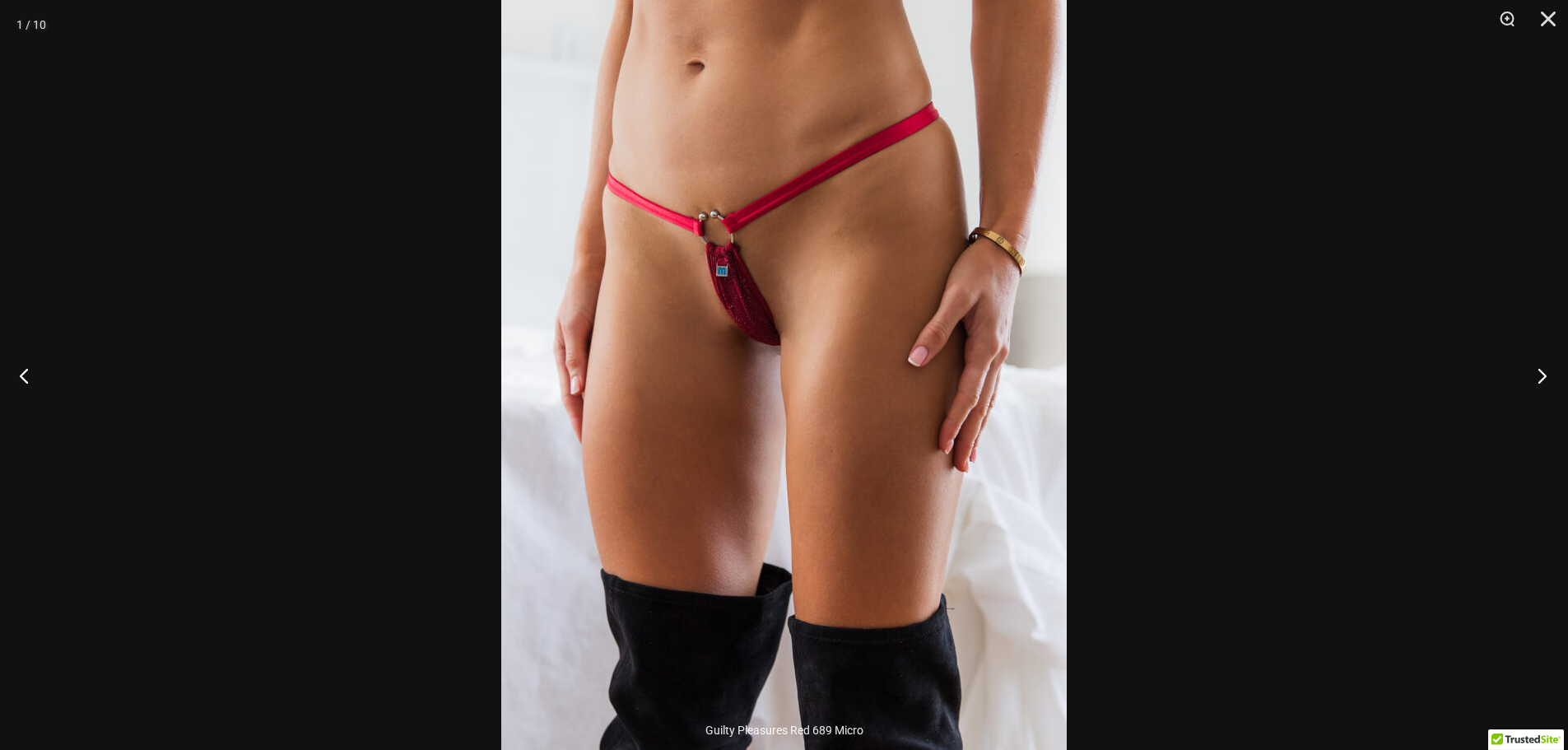
click at [1539, 369] on button "Next" at bounding box center [1537, 375] width 61 height 82
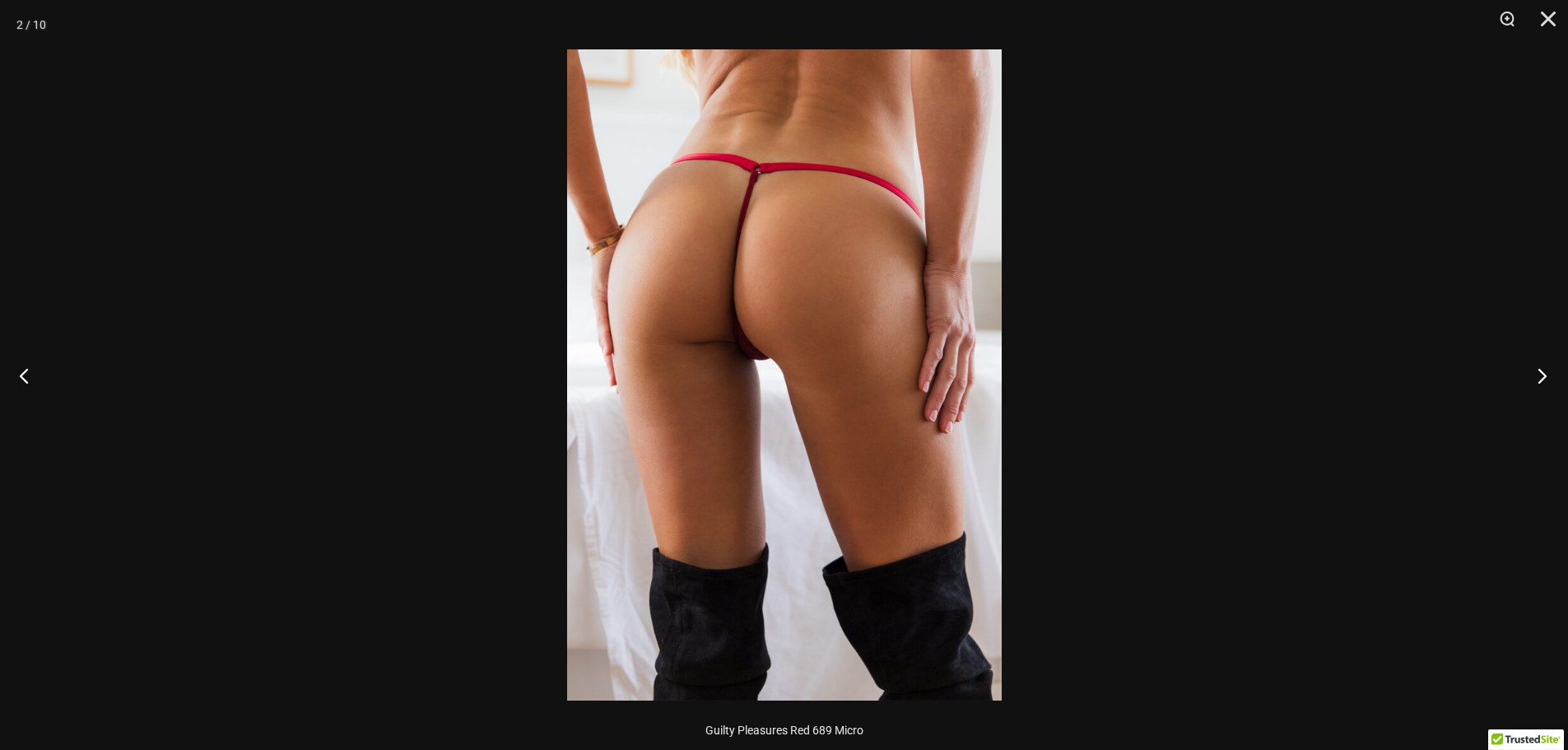
click at [1537, 370] on button "Next" at bounding box center [1537, 375] width 61 height 82
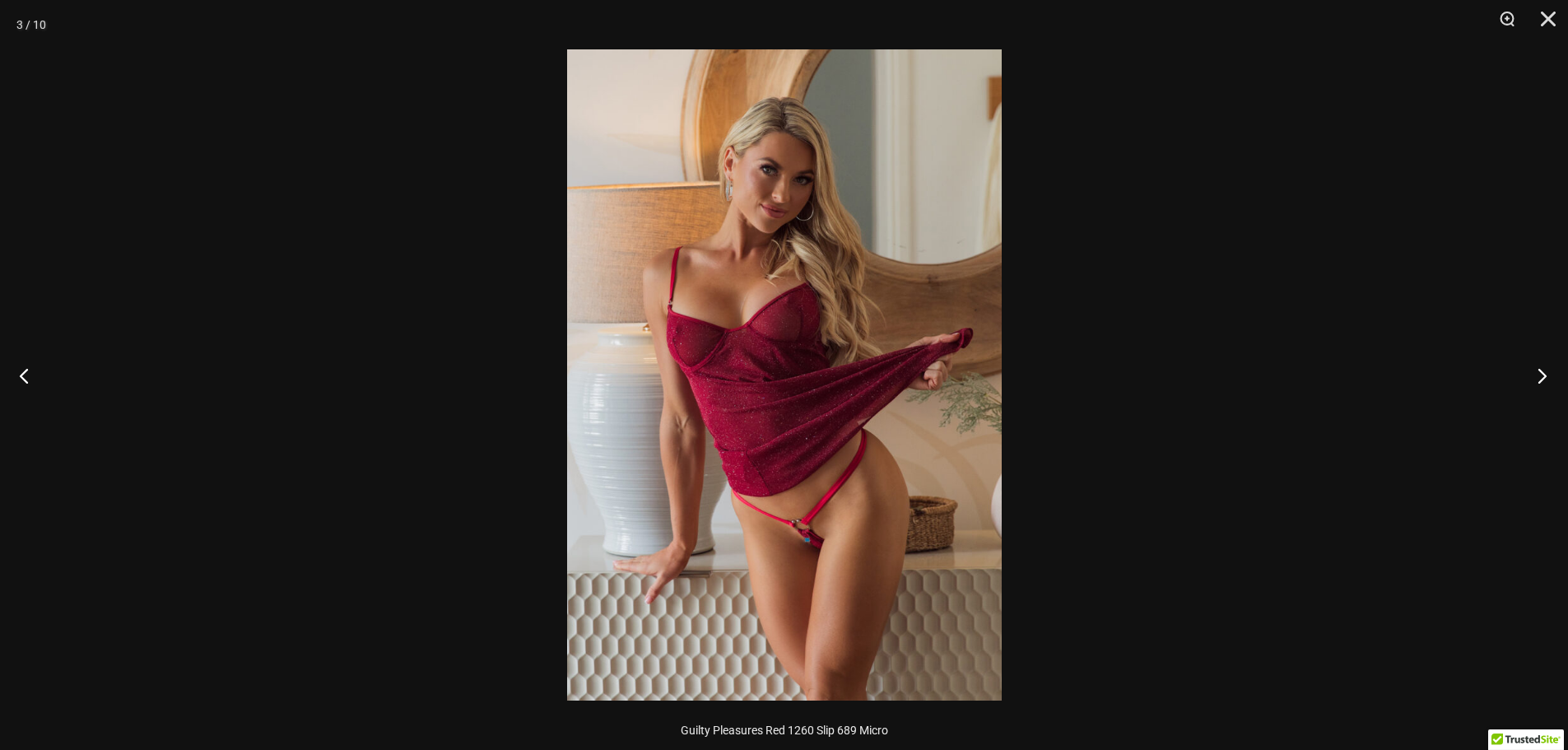
click at [1535, 370] on button "Next" at bounding box center [1537, 375] width 61 height 82
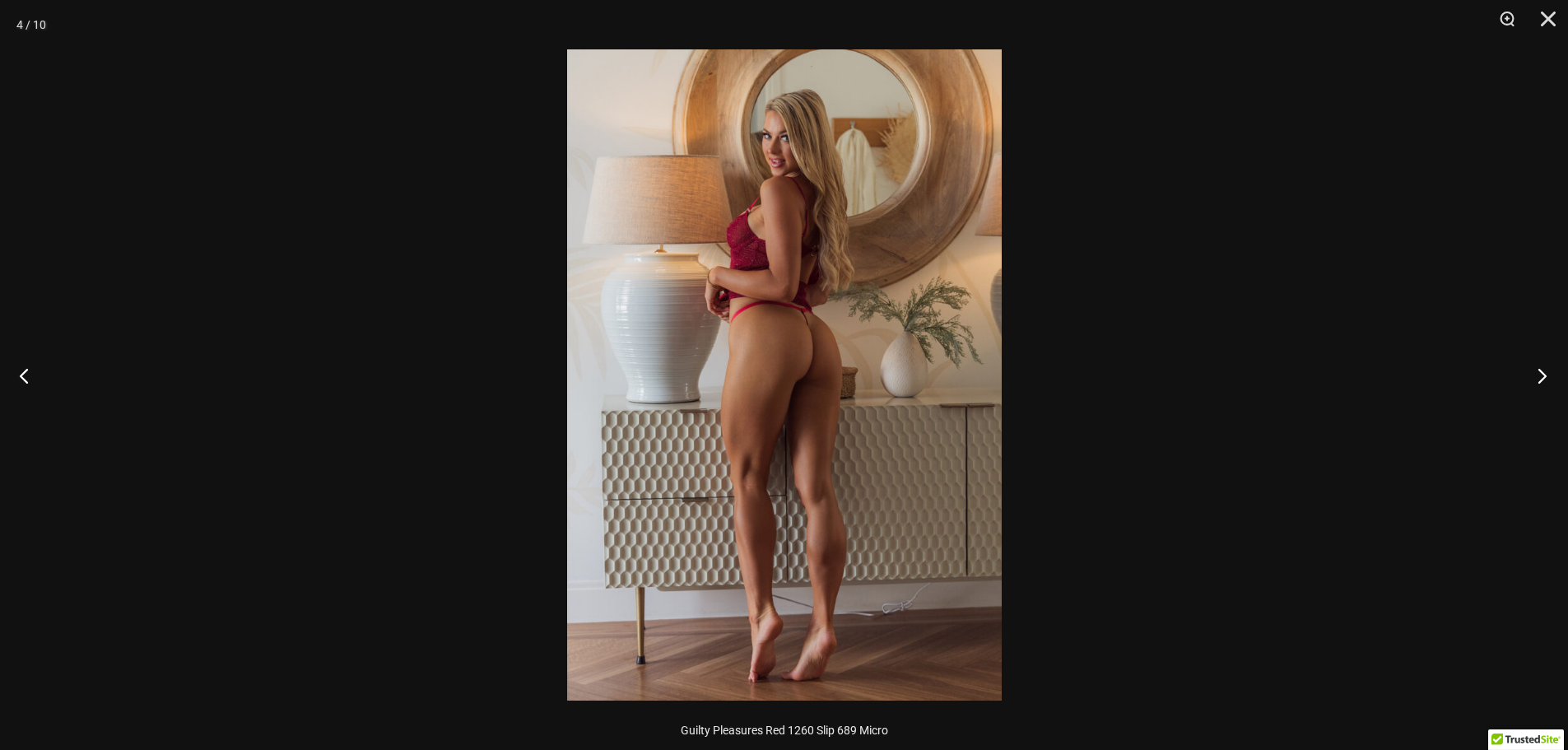
click at [1534, 370] on button "Next" at bounding box center [1537, 375] width 61 height 82
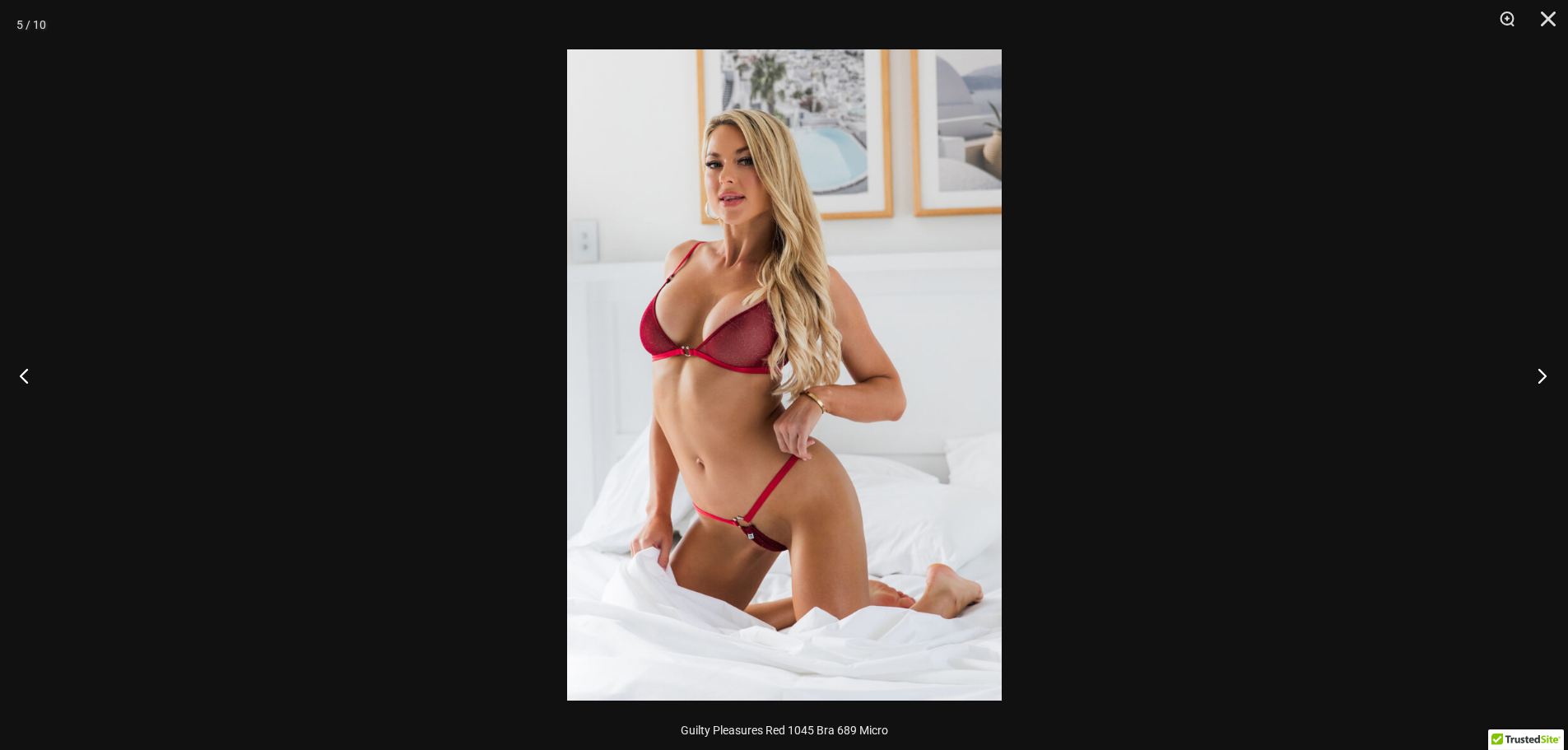
click at [1531, 368] on button "Next" at bounding box center [1537, 375] width 61 height 82
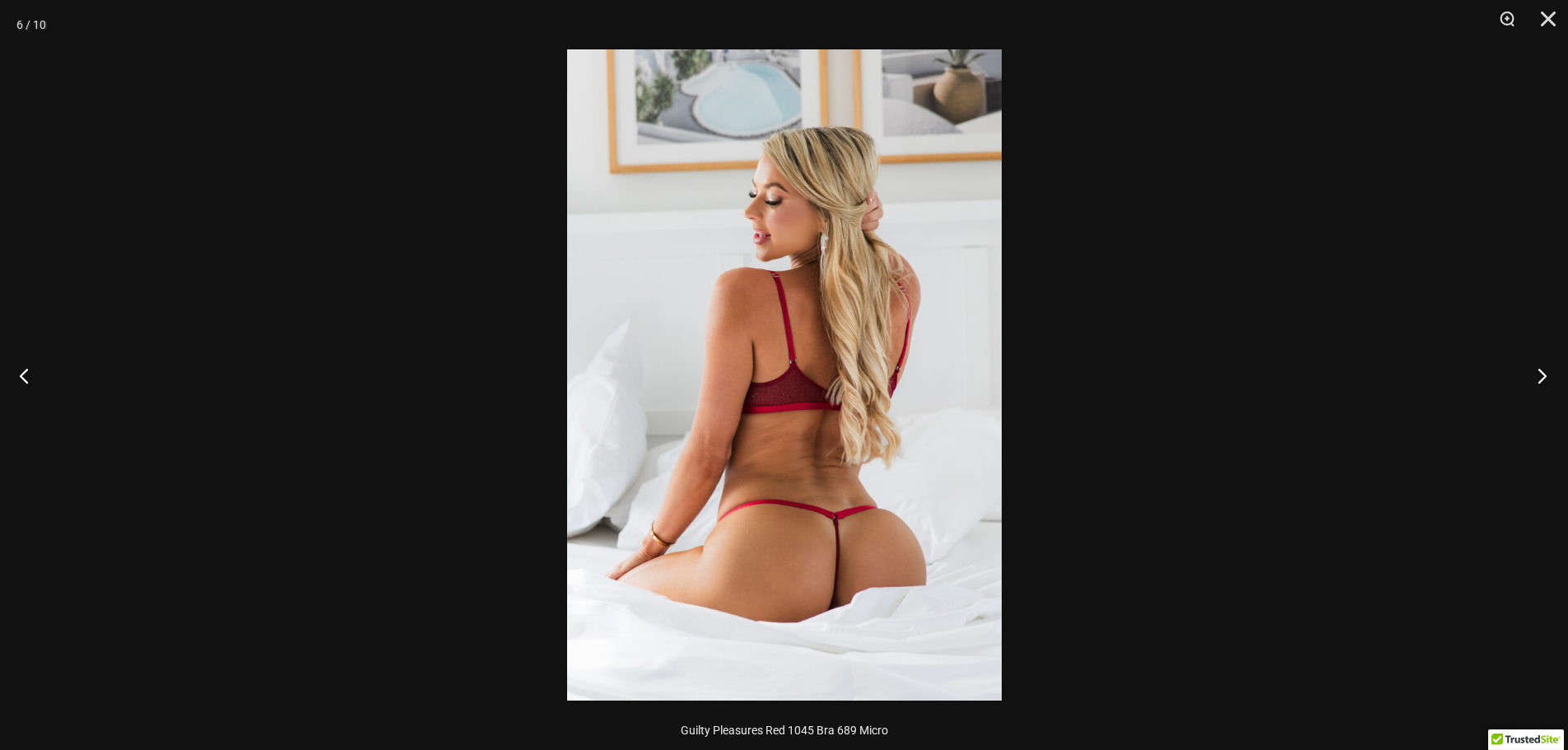
click at [1531, 368] on button "Next" at bounding box center [1537, 375] width 61 height 82
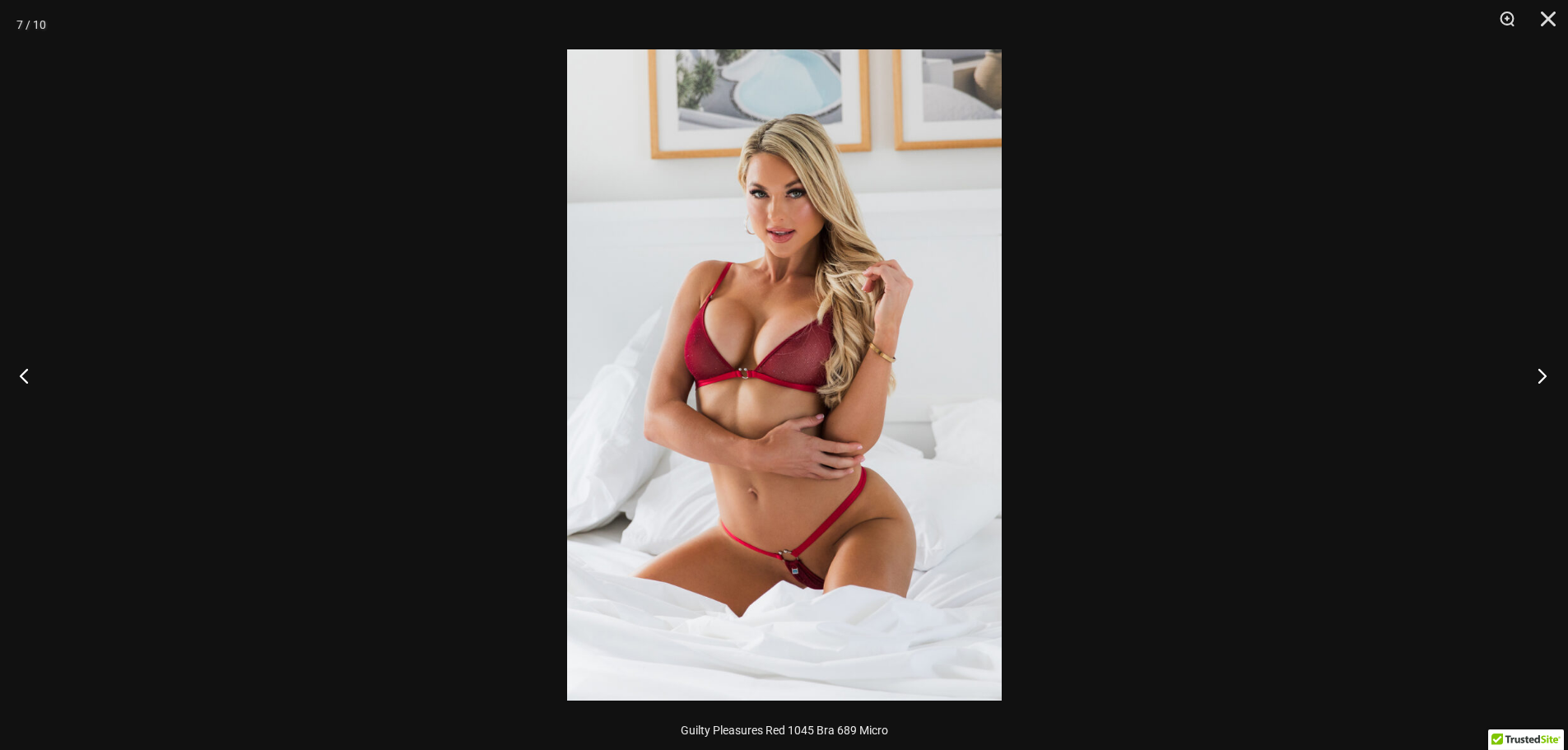
click at [1528, 368] on button "Next" at bounding box center [1537, 375] width 61 height 82
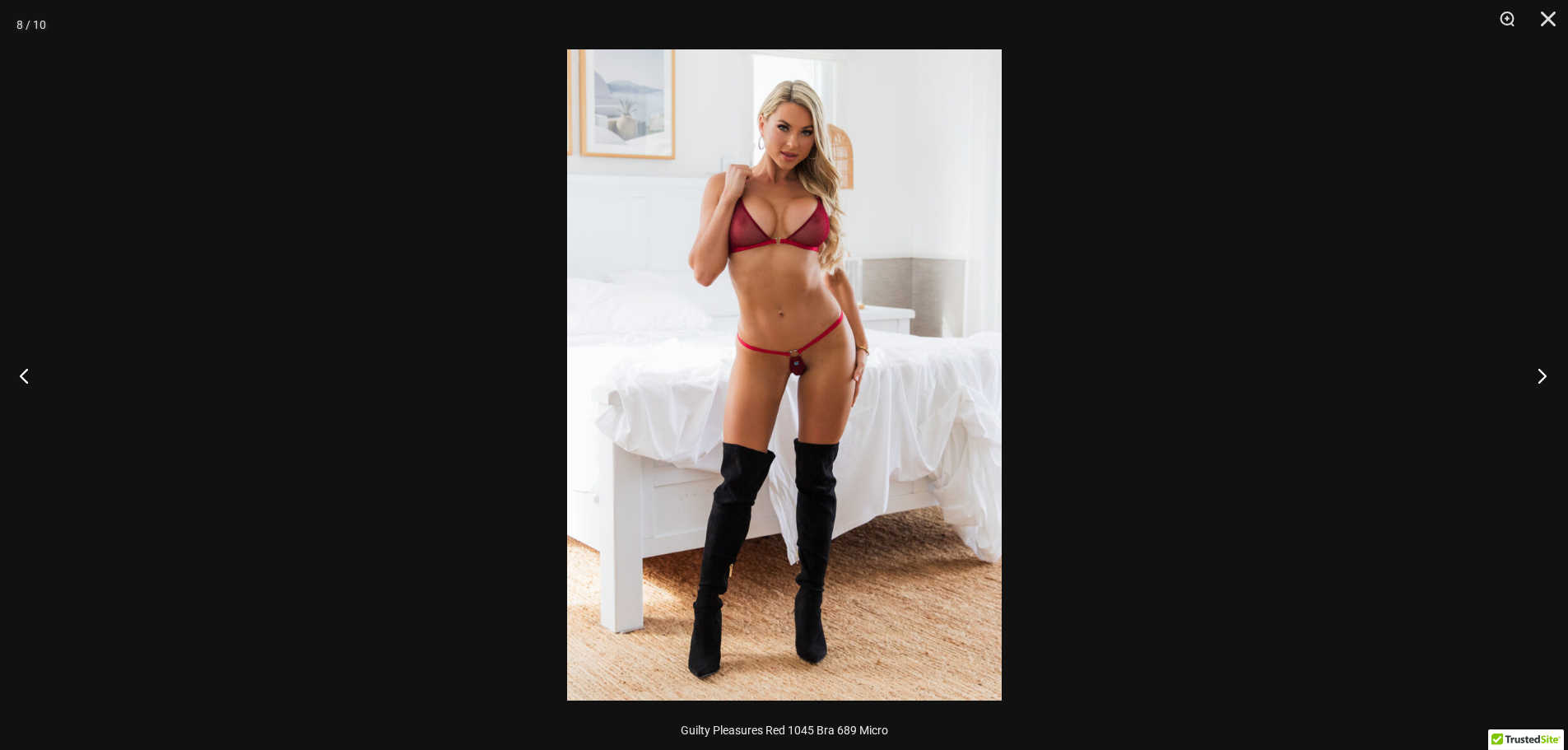
click at [1527, 366] on button "Next" at bounding box center [1537, 375] width 61 height 82
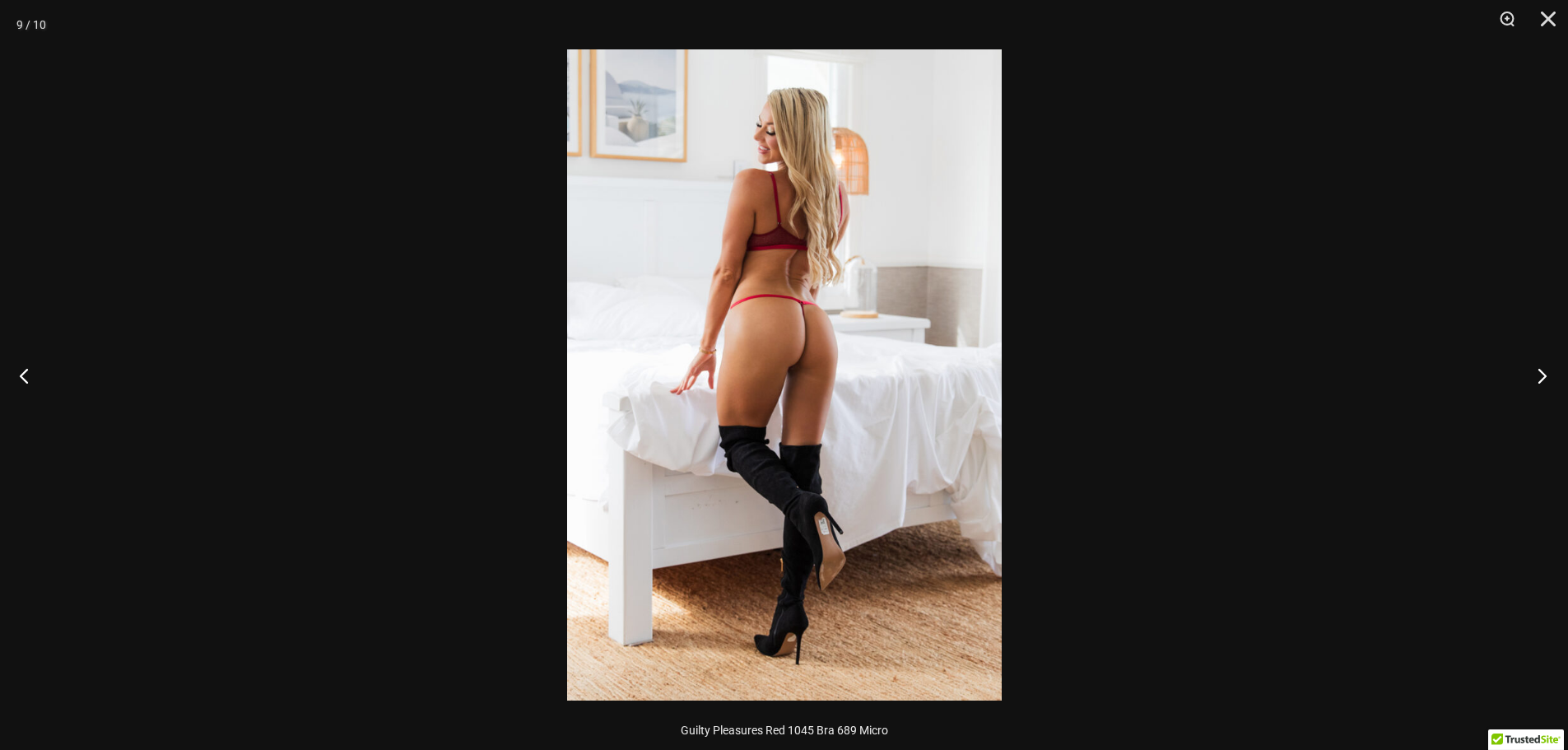
click at [1527, 367] on button "Next" at bounding box center [1537, 375] width 61 height 82
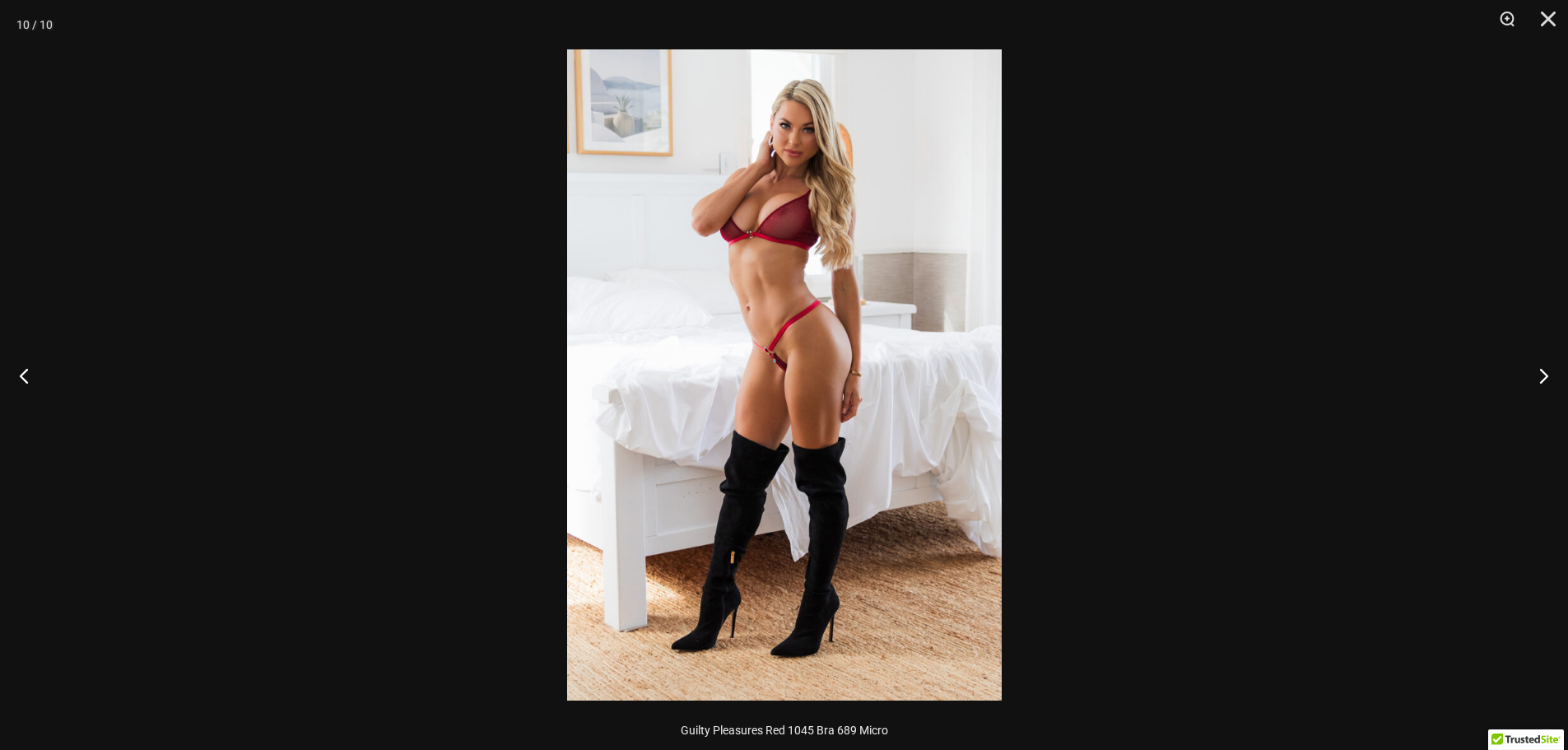
click at [1291, 360] on div at bounding box center [784, 375] width 1568 height 750
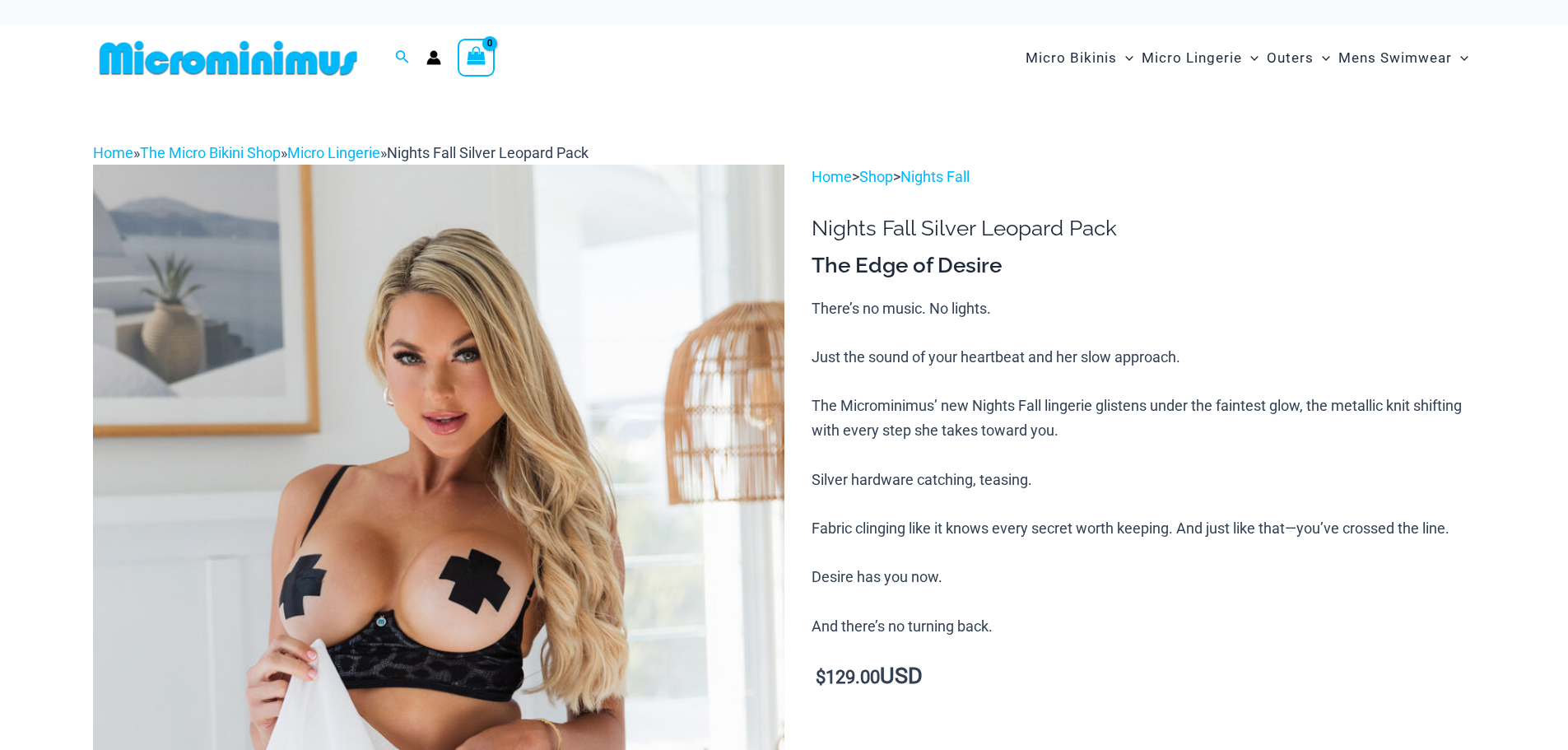
click at [475, 445] on img at bounding box center [438, 684] width 691 height 1037
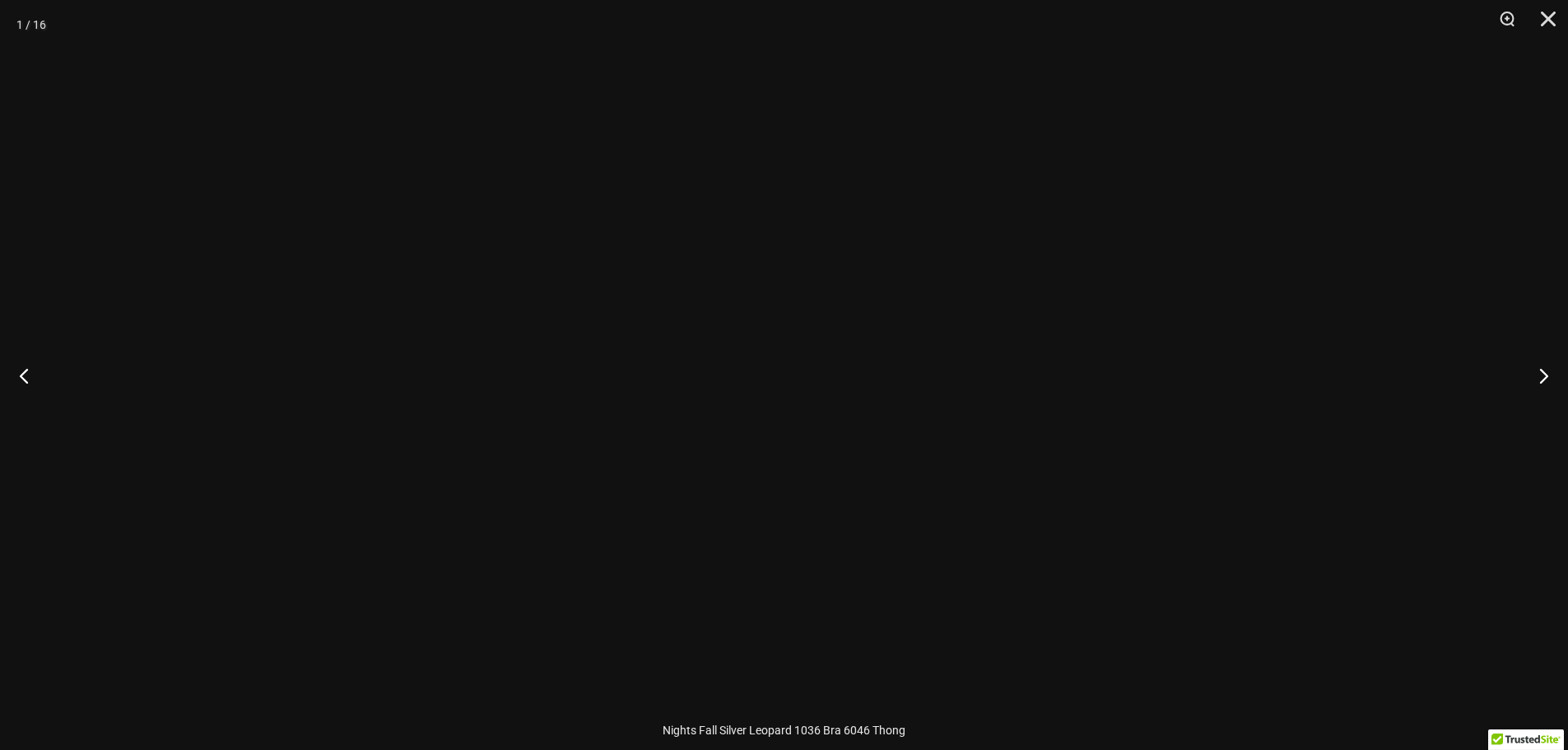
click at [436, 492] on div at bounding box center [784, 375] width 1568 height 750
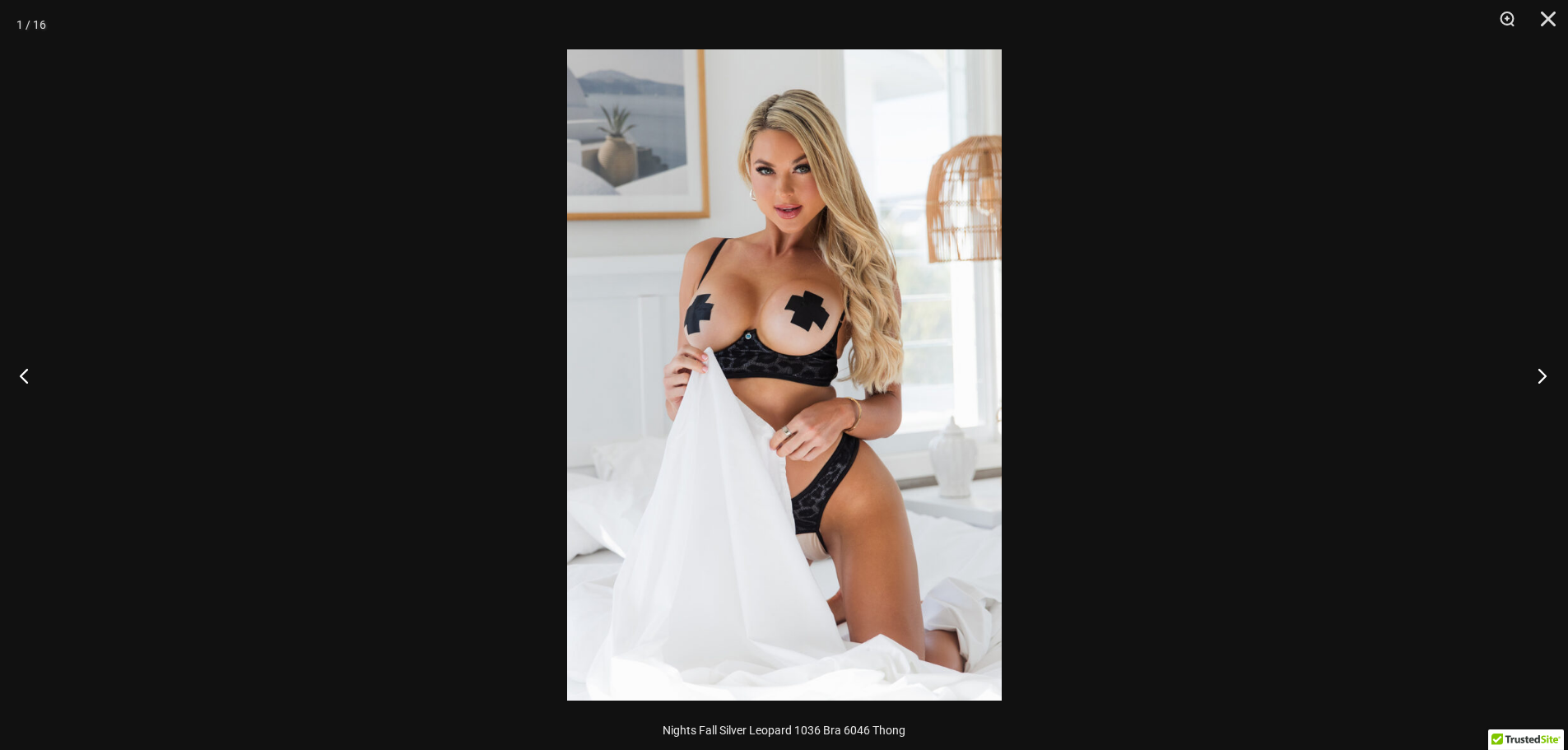
click at [1545, 374] on button "Next" at bounding box center [1537, 375] width 61 height 82
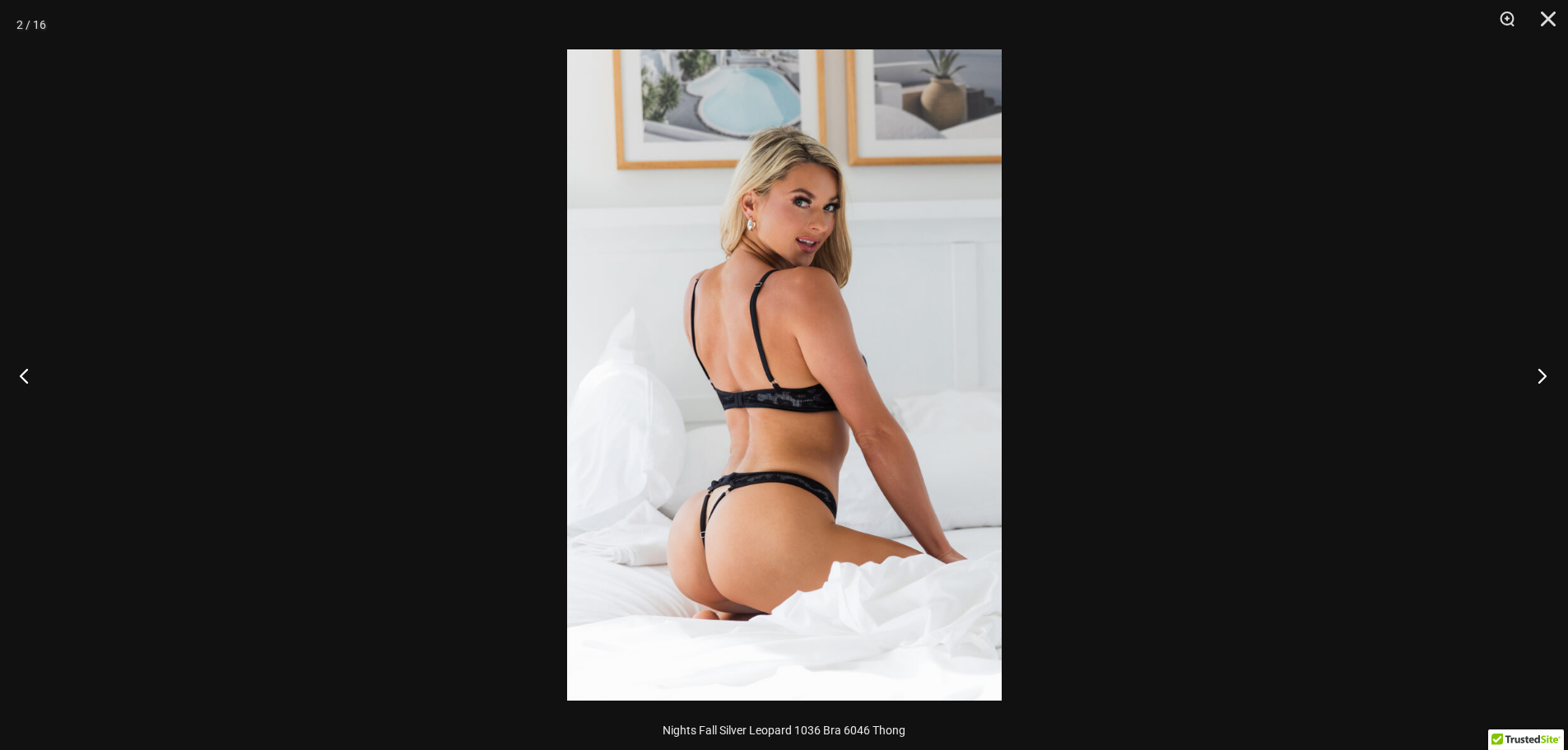
click at [1545, 375] on button "Next" at bounding box center [1537, 375] width 61 height 82
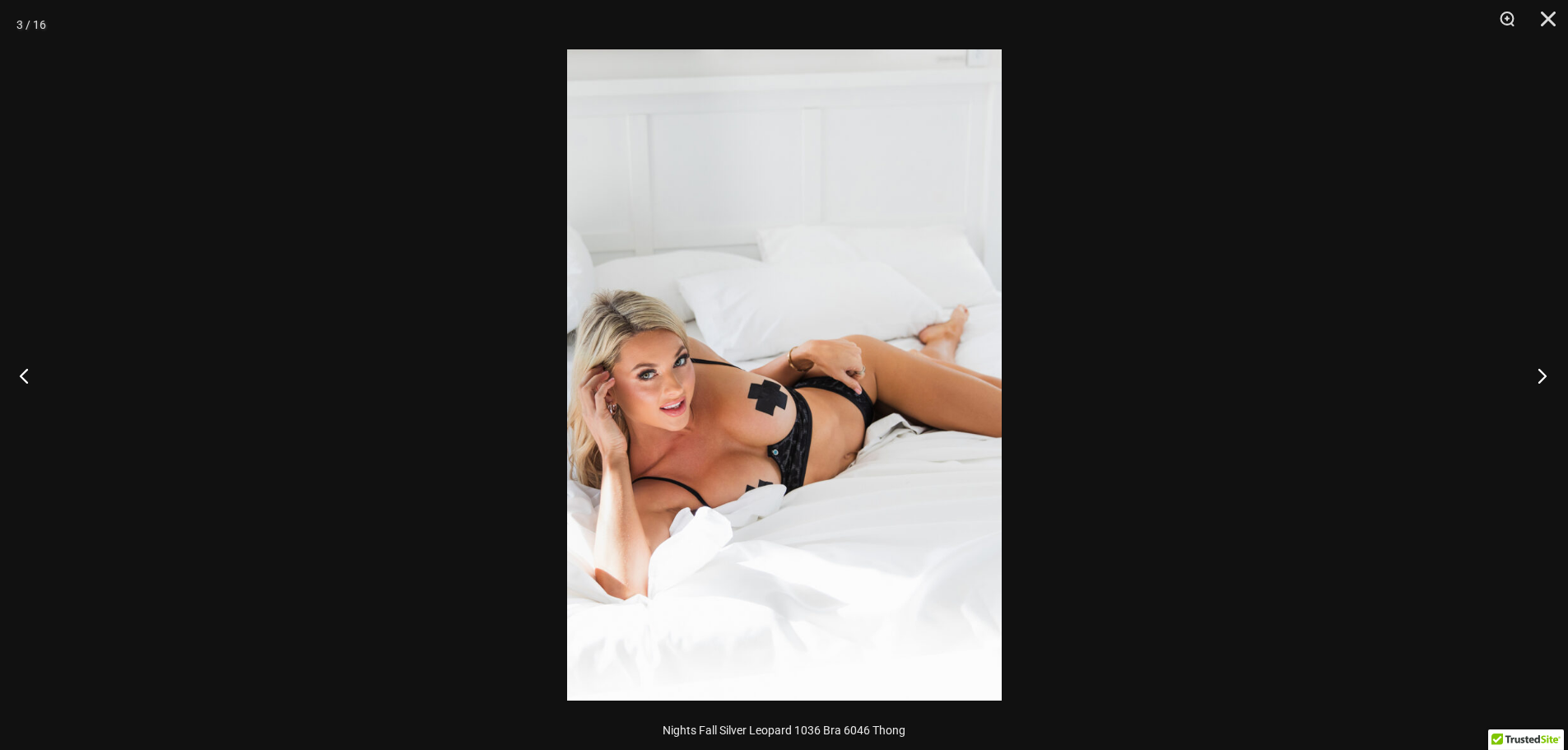
click at [1545, 375] on button "Next" at bounding box center [1537, 375] width 61 height 82
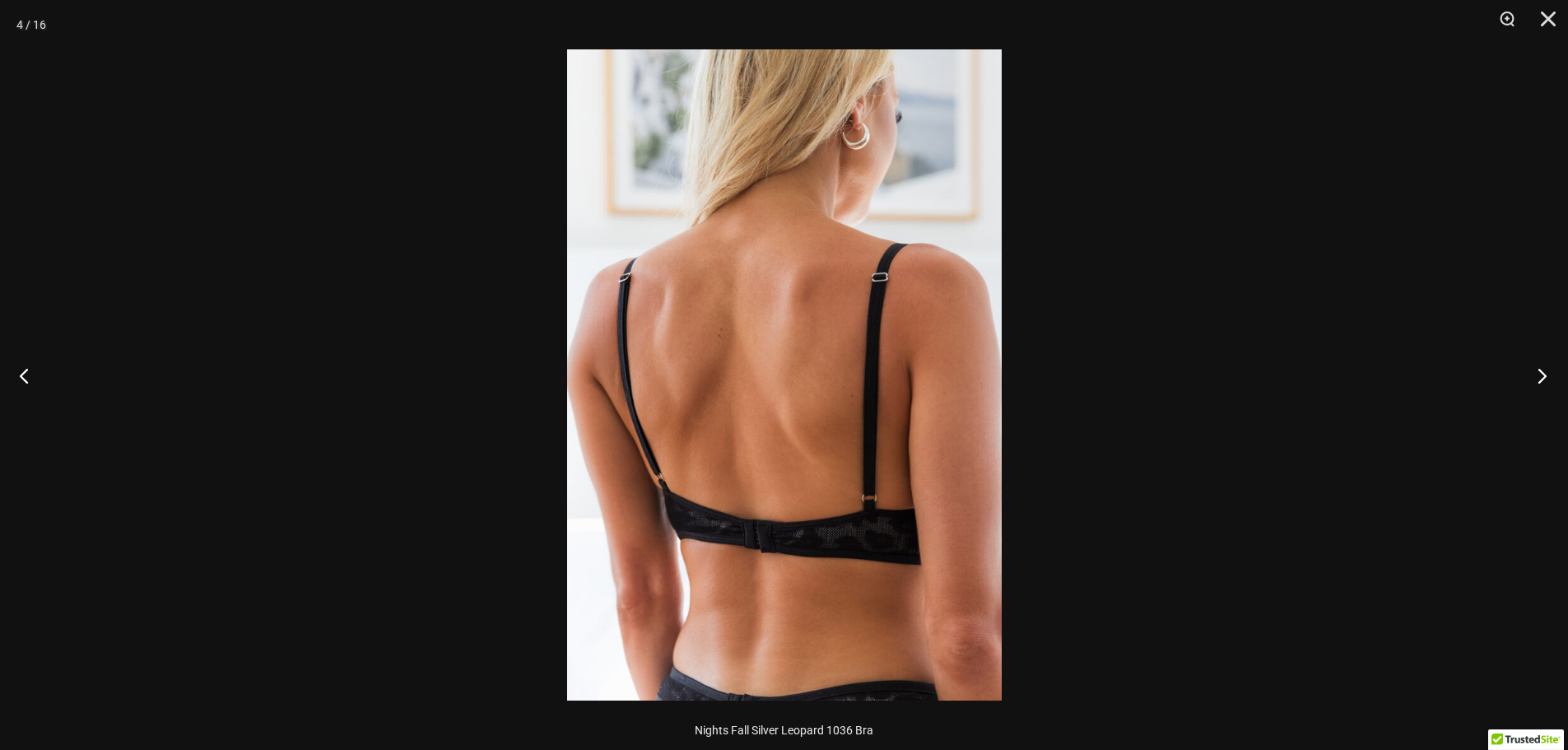
click at [1545, 375] on button "Next" at bounding box center [1537, 375] width 61 height 82
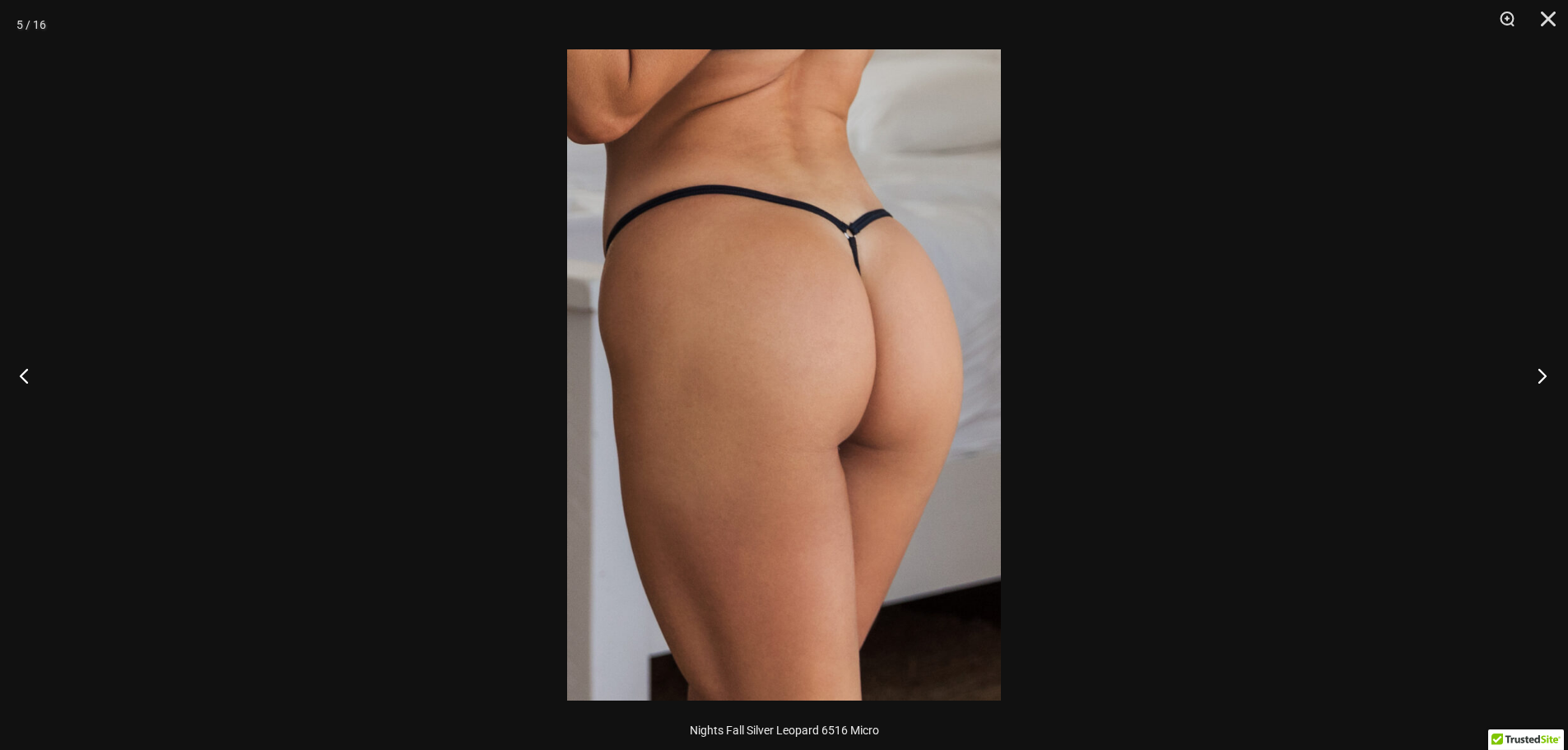
click at [1545, 375] on button "Next" at bounding box center [1537, 375] width 61 height 82
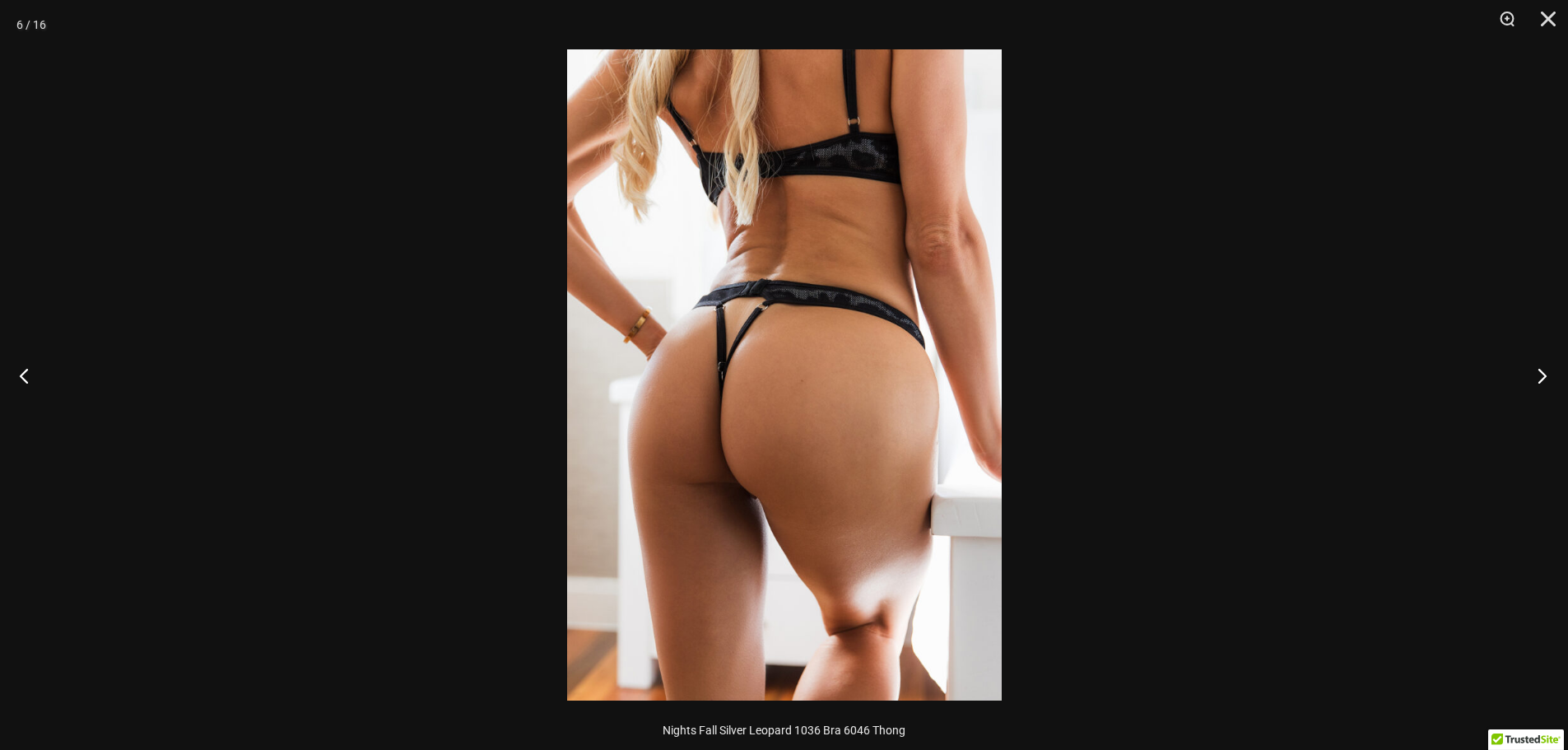
click at [1545, 375] on button "Next" at bounding box center [1537, 375] width 61 height 82
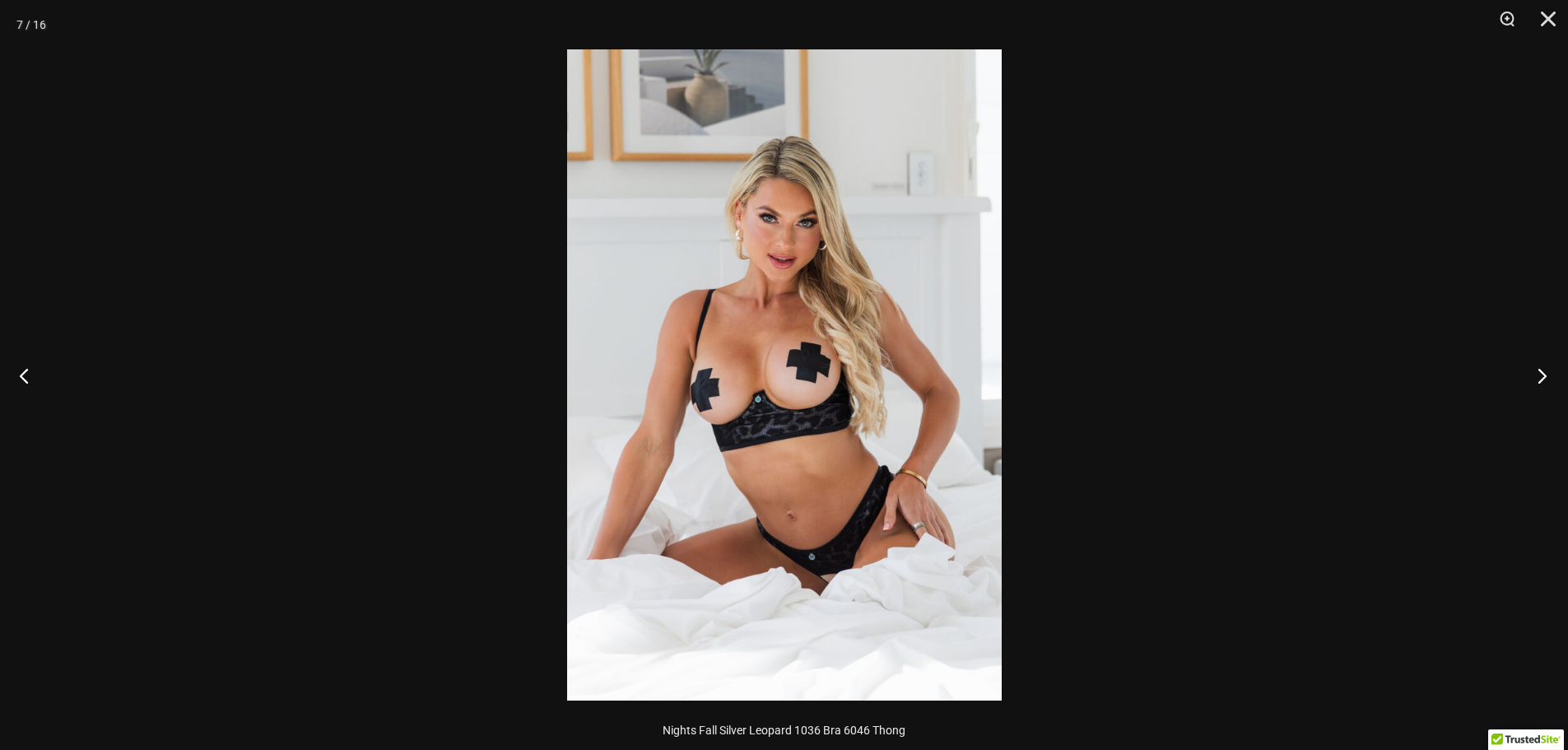
click at [1545, 375] on button "Next" at bounding box center [1537, 375] width 61 height 82
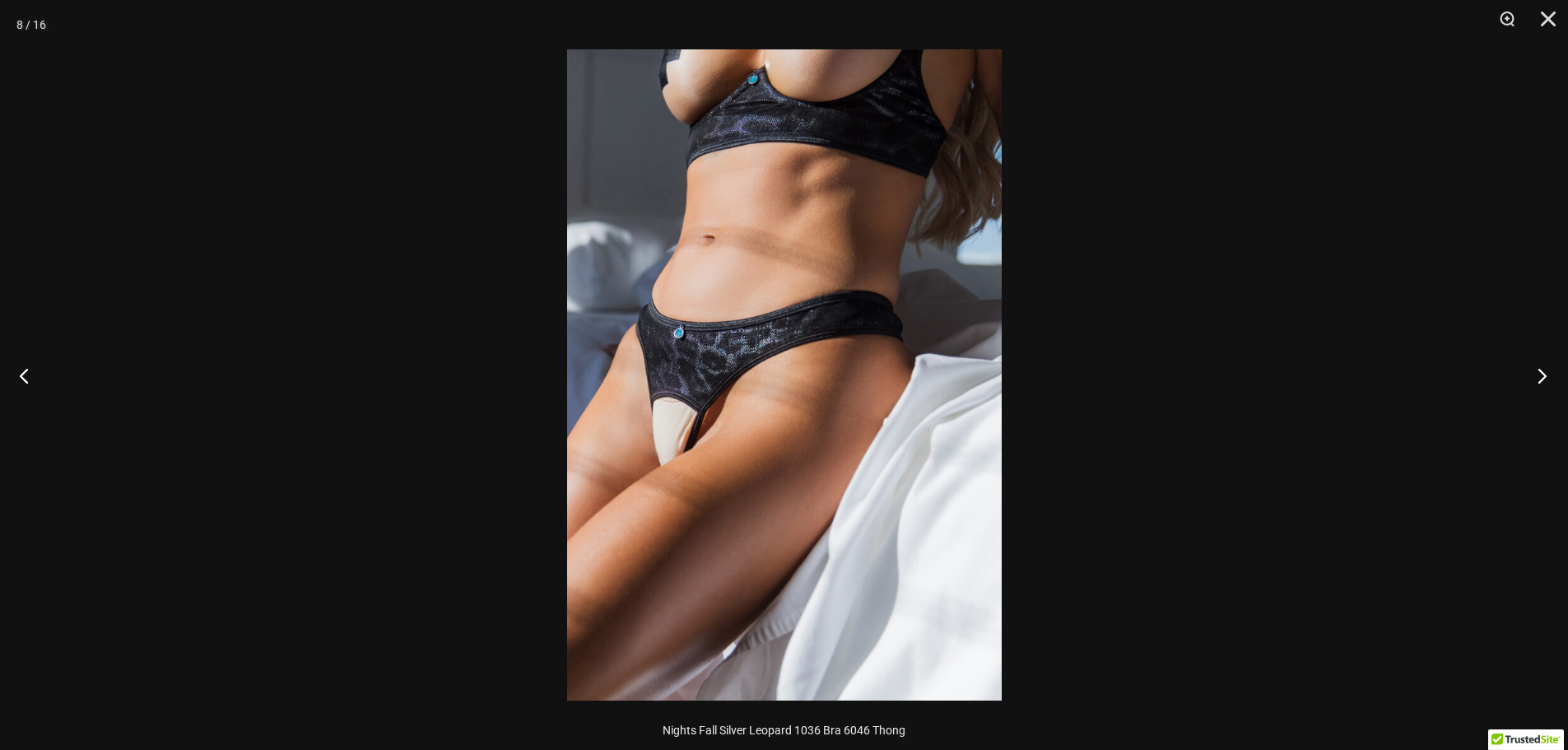
click at [1545, 375] on button "Next" at bounding box center [1537, 375] width 61 height 82
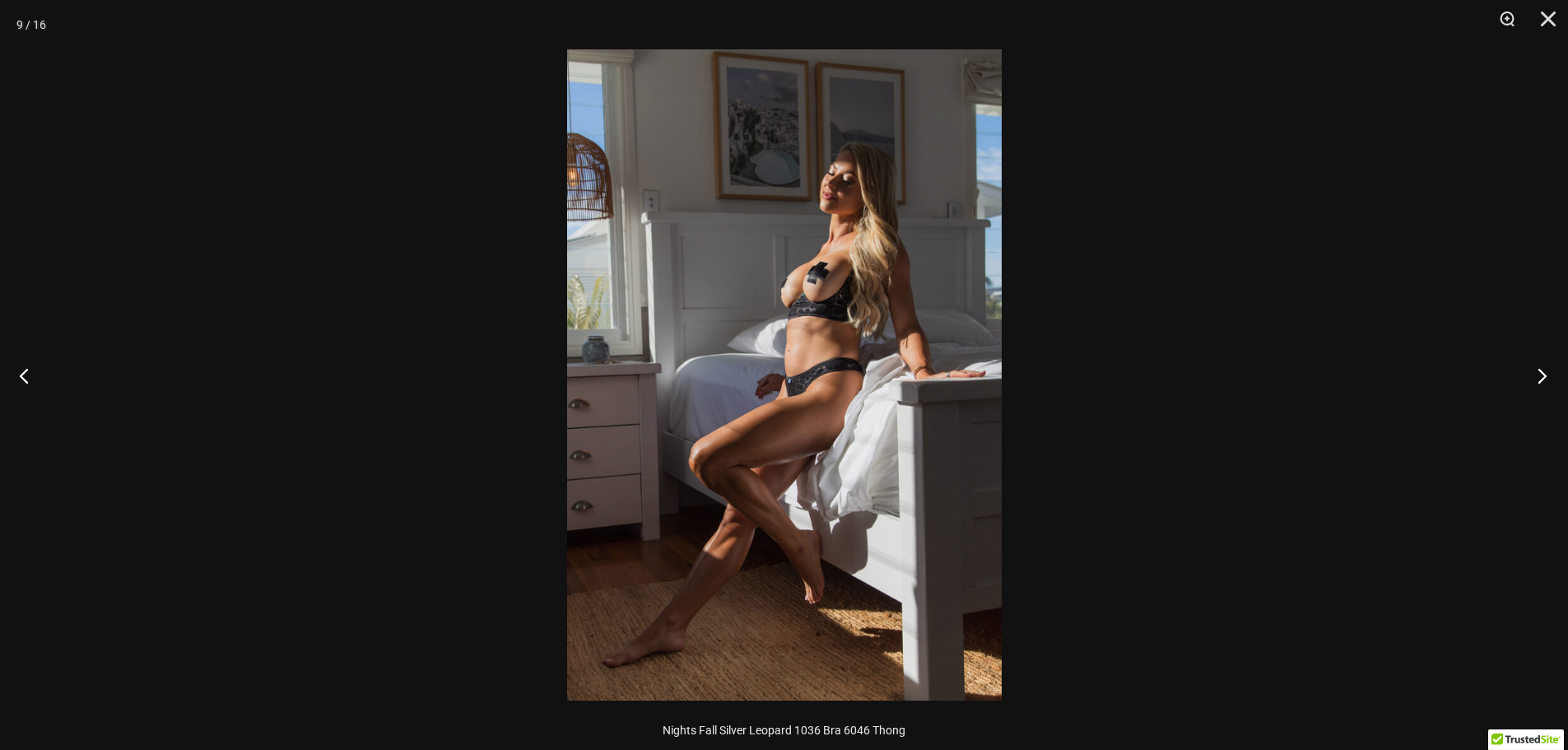
click at [1545, 375] on button "Next" at bounding box center [1537, 375] width 61 height 82
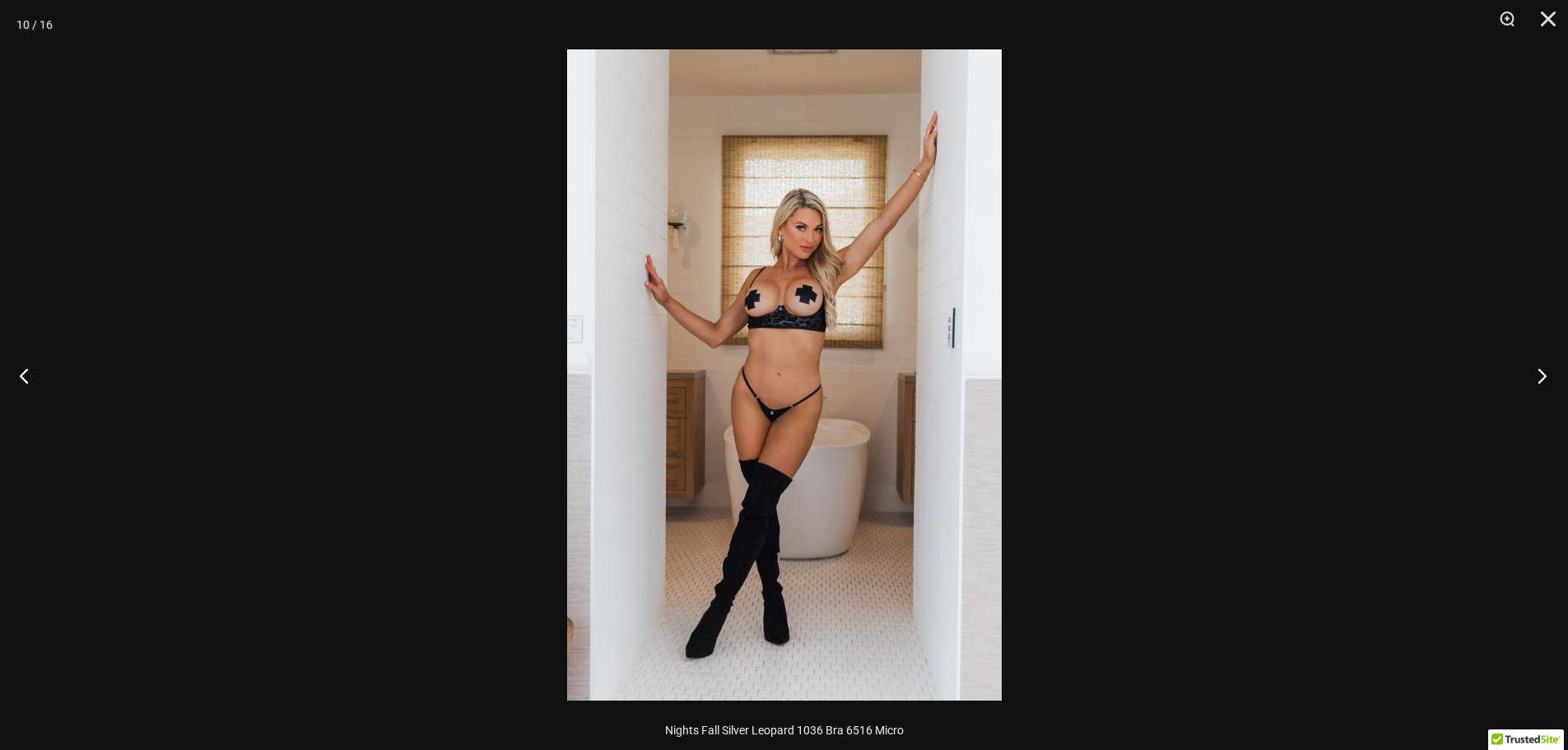
click at [1545, 375] on button "Next" at bounding box center [1537, 375] width 61 height 82
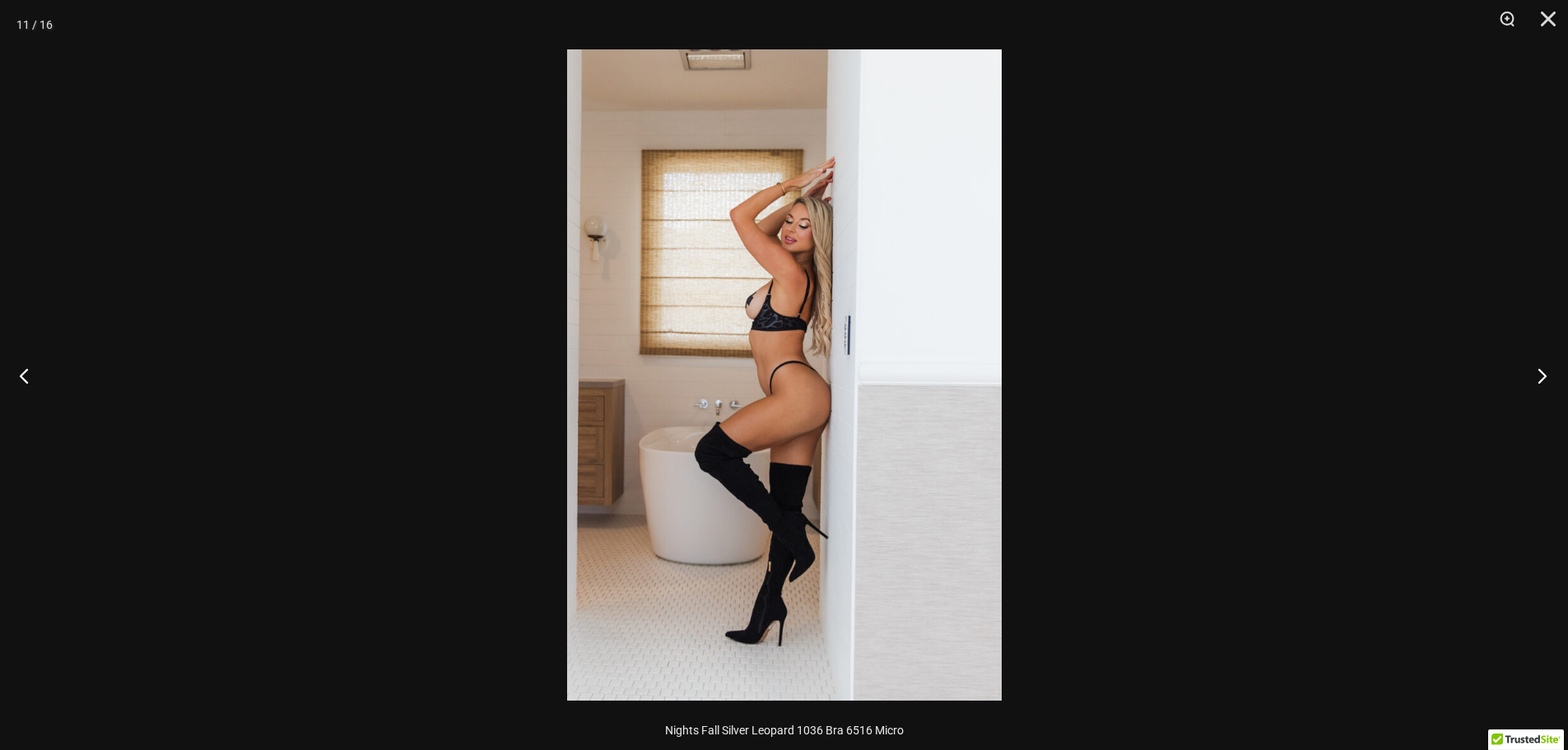
click at [1545, 375] on button "Next" at bounding box center [1537, 375] width 61 height 82
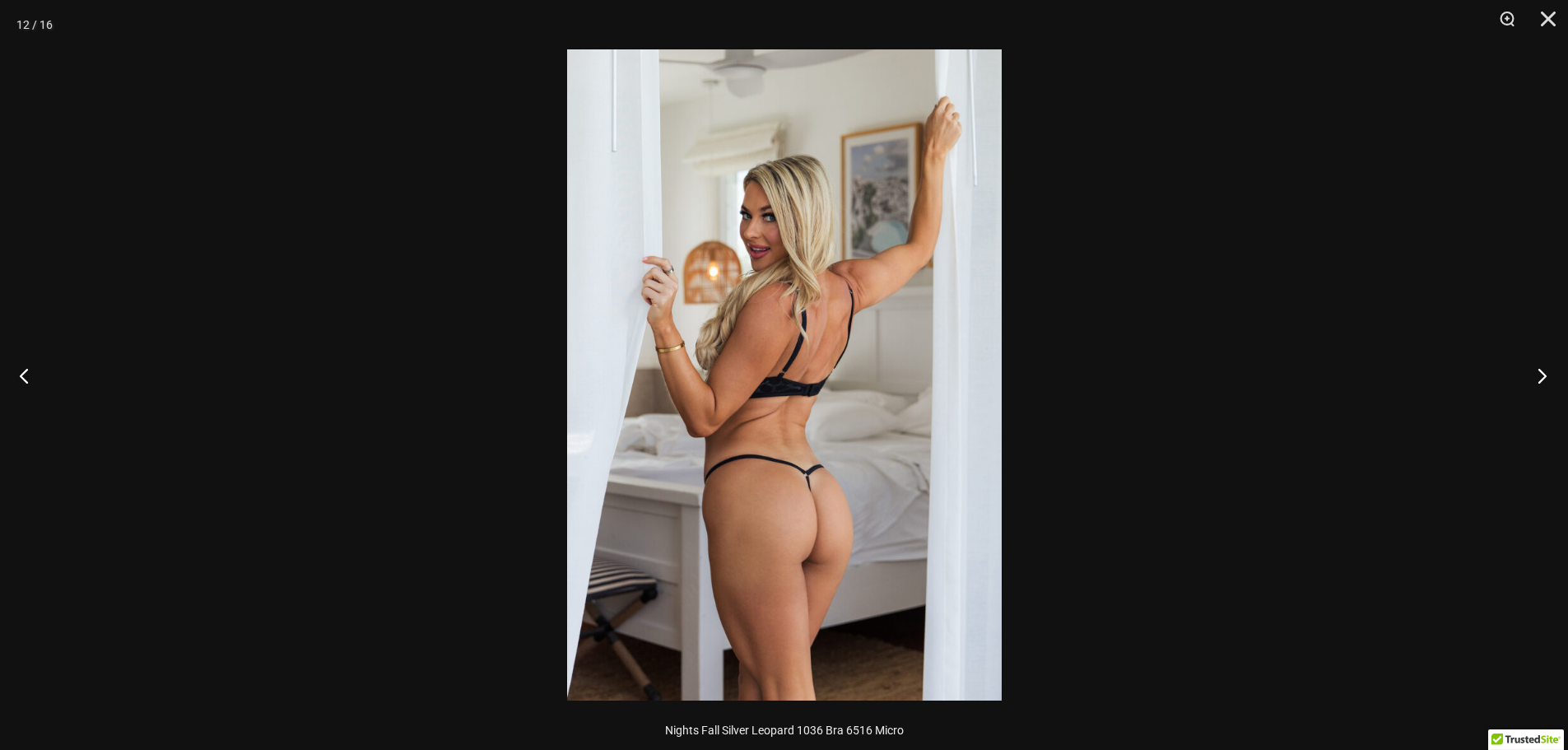
click at [1545, 375] on button "Next" at bounding box center [1537, 375] width 61 height 82
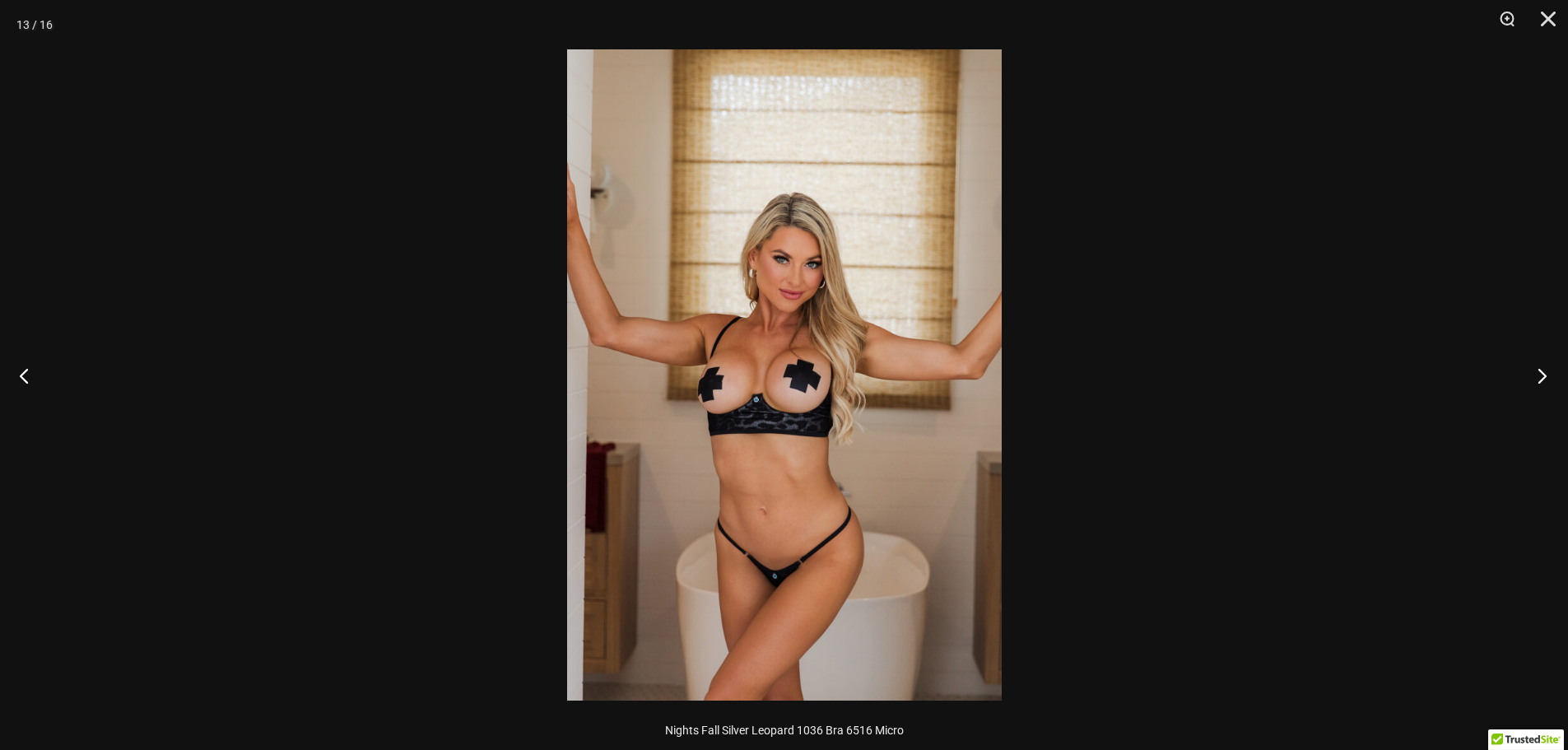
click at [1545, 375] on button "Next" at bounding box center [1537, 375] width 61 height 82
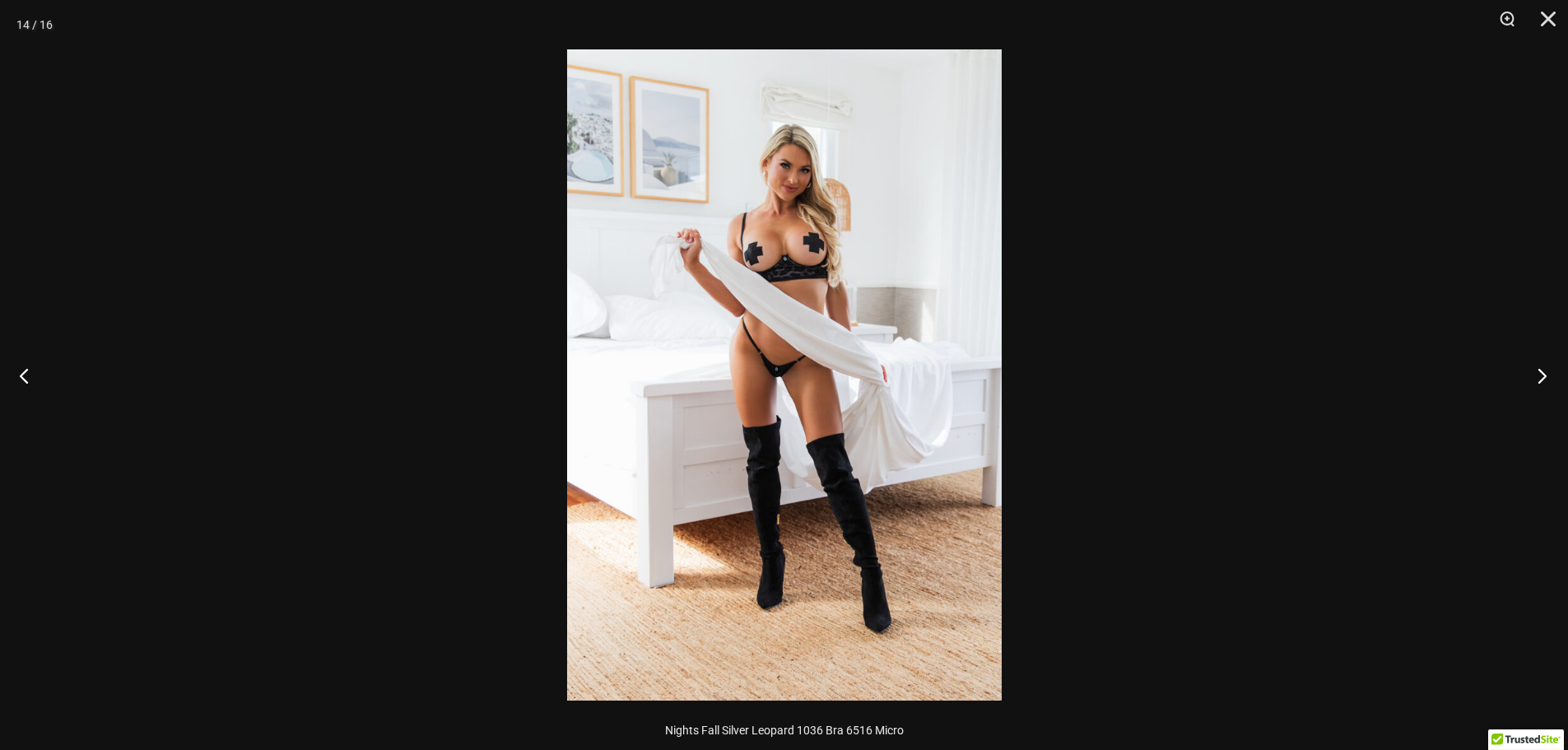
click at [1544, 375] on button "Next" at bounding box center [1537, 375] width 61 height 82
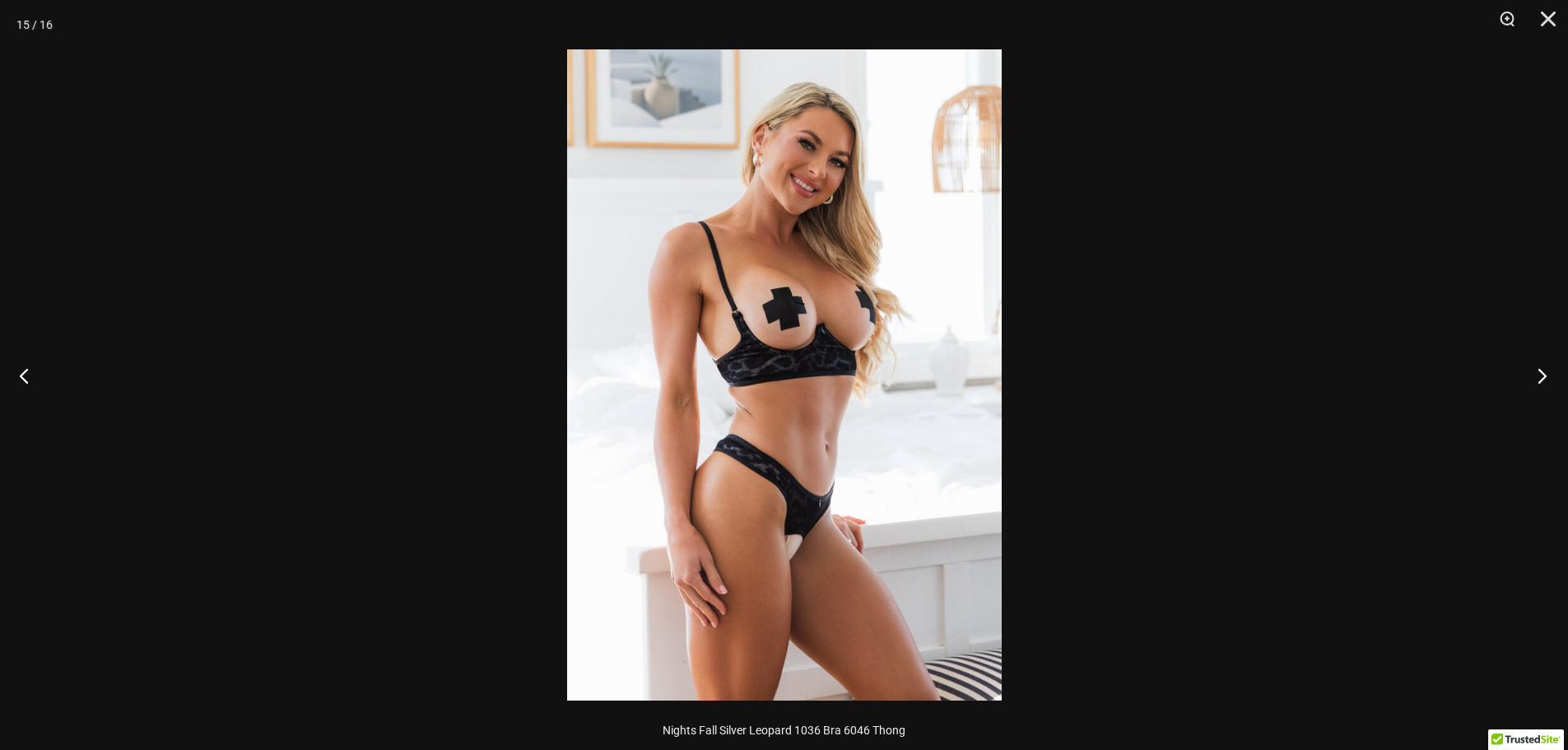
click at [1544, 375] on button "Next" at bounding box center [1537, 375] width 61 height 82
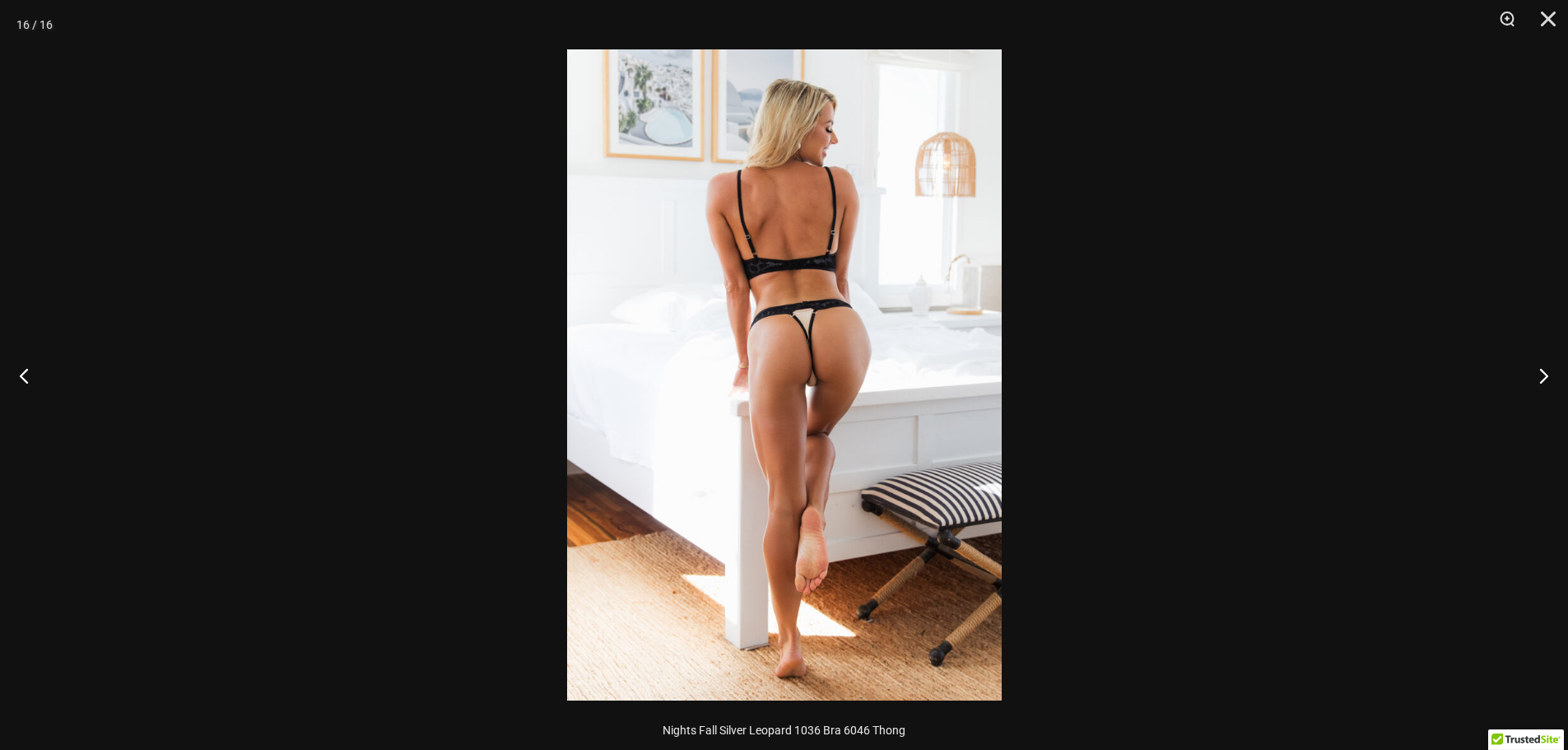
click at [895, 343] on img at bounding box center [785, 375] width 435 height 651
